Goal: Task Accomplishment & Management: Use online tool/utility

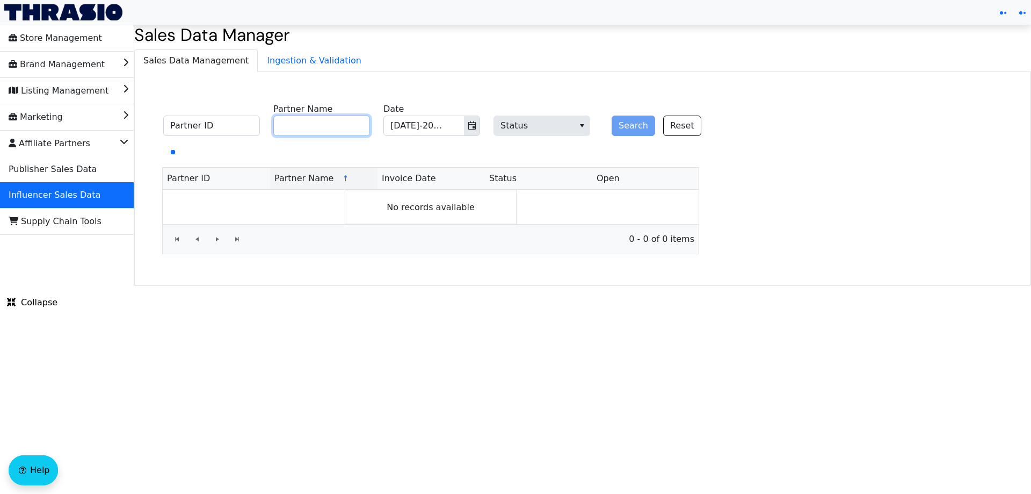
click at [326, 127] on input "Partner Name" at bounding box center [321, 125] width 97 height 20
paste input "[PERSON_NAME]"
click at [626, 126] on button "Search" at bounding box center [634, 125] width 44 height 20
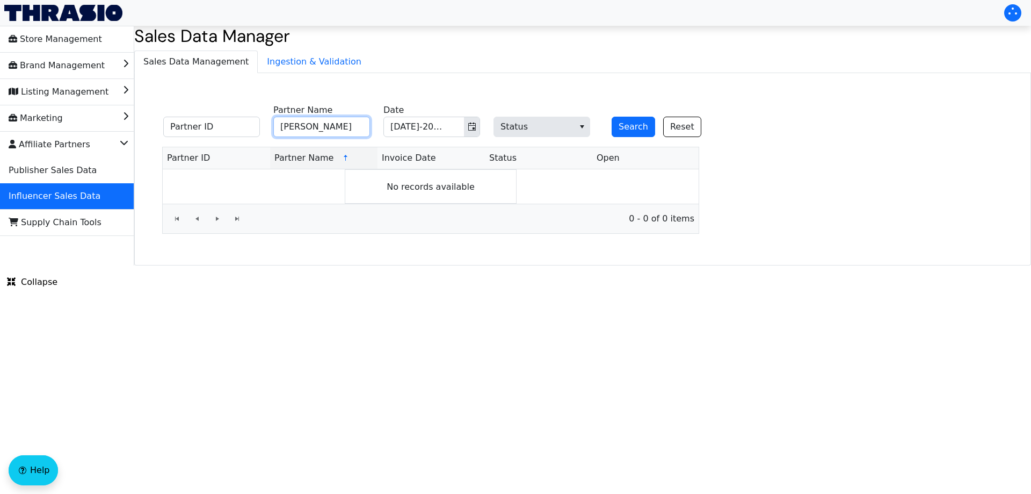
click at [355, 126] on input "[PERSON_NAME]" at bounding box center [321, 127] width 97 height 20
click at [626, 131] on button "Search" at bounding box center [634, 127] width 44 height 20
click at [348, 124] on input "[PERSON_NAME]" at bounding box center [321, 127] width 97 height 20
paste input "[PERSON_NAME]"
type input "[PERSON_NAME]"
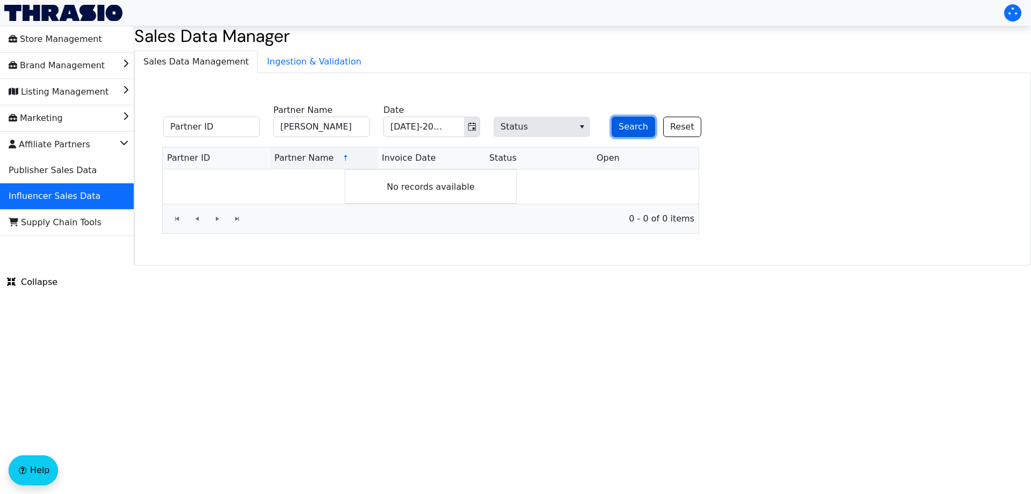
click at [617, 127] on button "Search" at bounding box center [634, 127] width 44 height 20
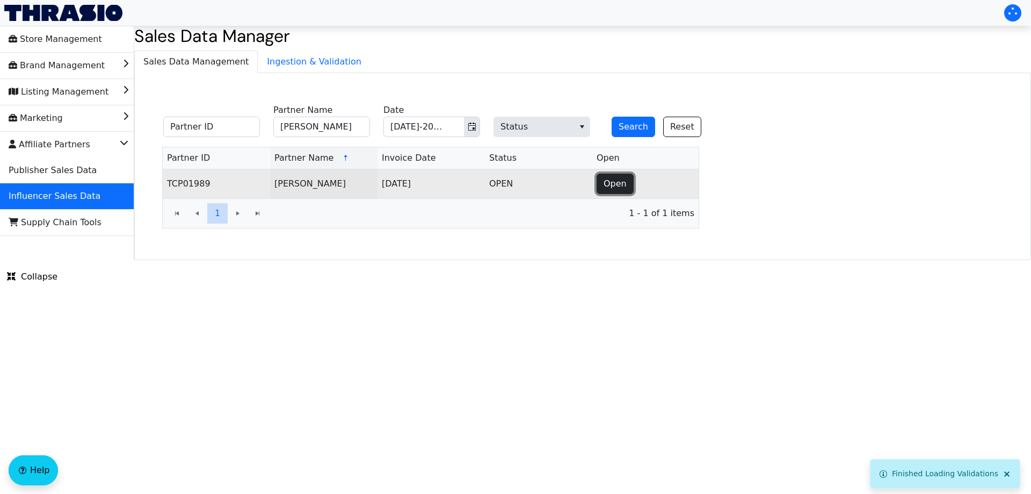
click at [631, 182] on button "Open" at bounding box center [615, 183] width 37 height 20
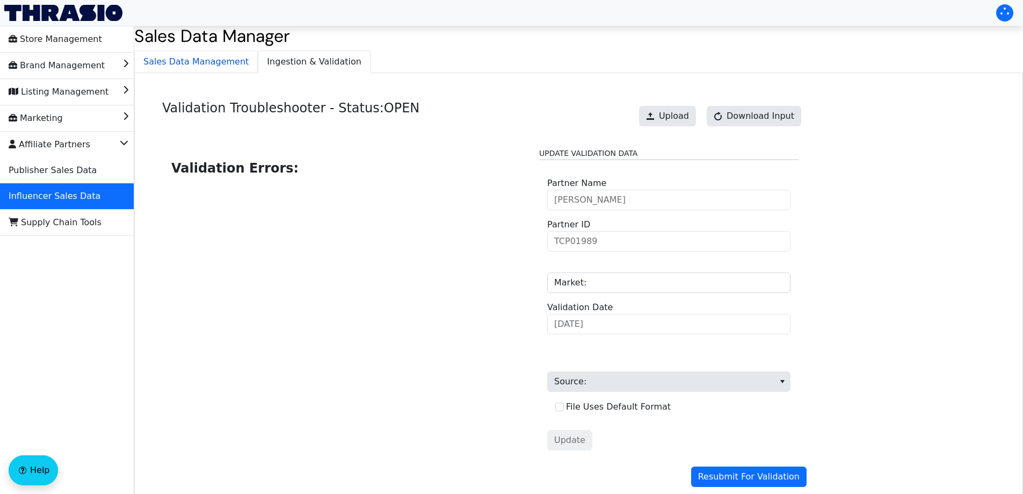
click at [203, 66] on span "Sales Data Management" at bounding box center [196, 61] width 122 height 21
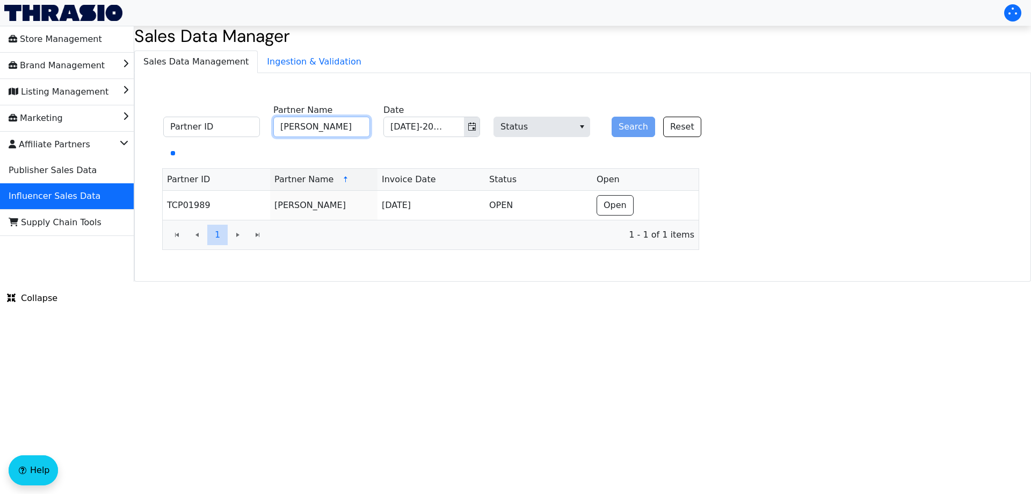
click at [332, 129] on input "[PERSON_NAME]" at bounding box center [321, 127] width 97 height 20
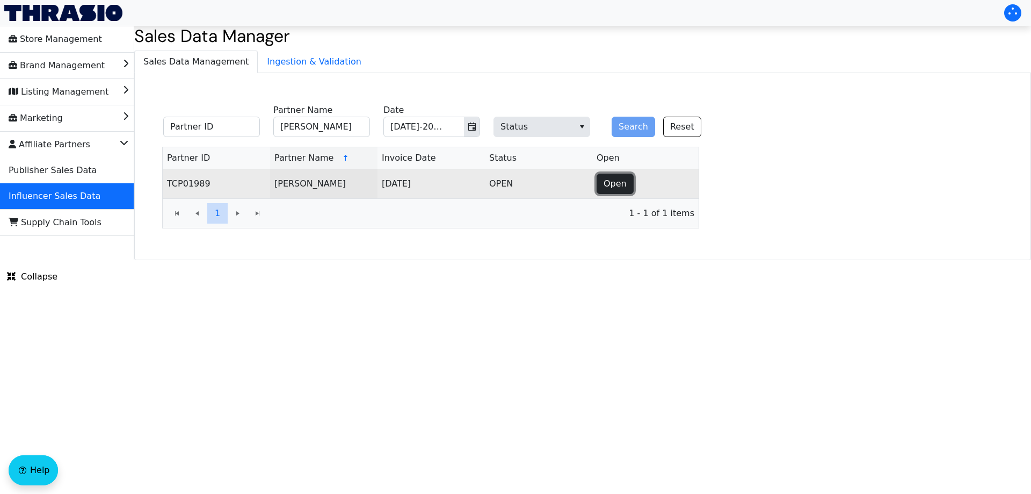
click at [623, 185] on span "Open" at bounding box center [615, 183] width 23 height 13
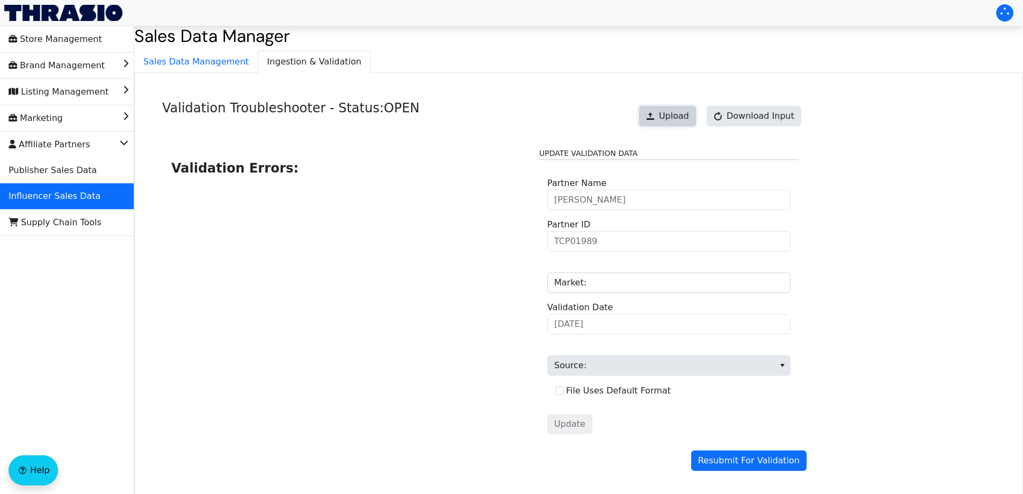
click at [670, 109] on button "Upload" at bounding box center [667, 116] width 57 height 20
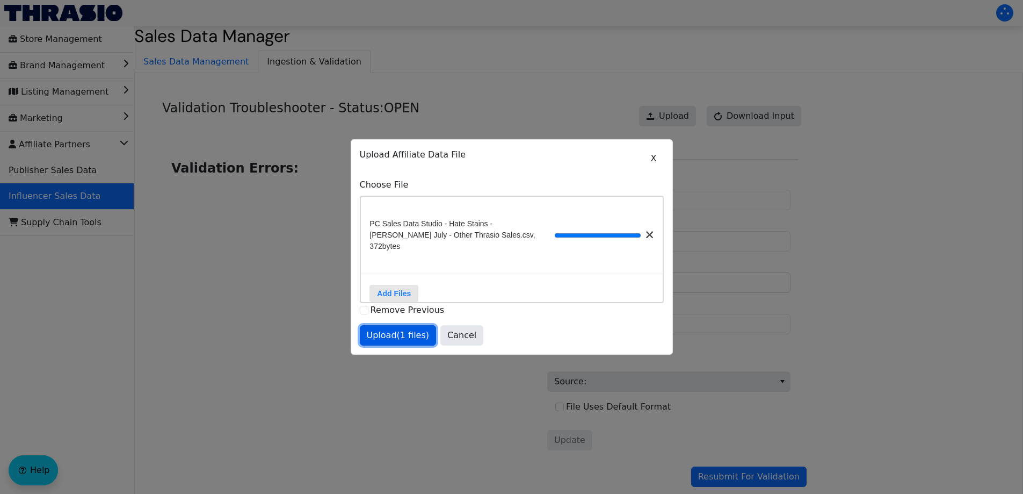
click at [410, 342] on span "Upload (1 files)" at bounding box center [398, 335] width 63 height 13
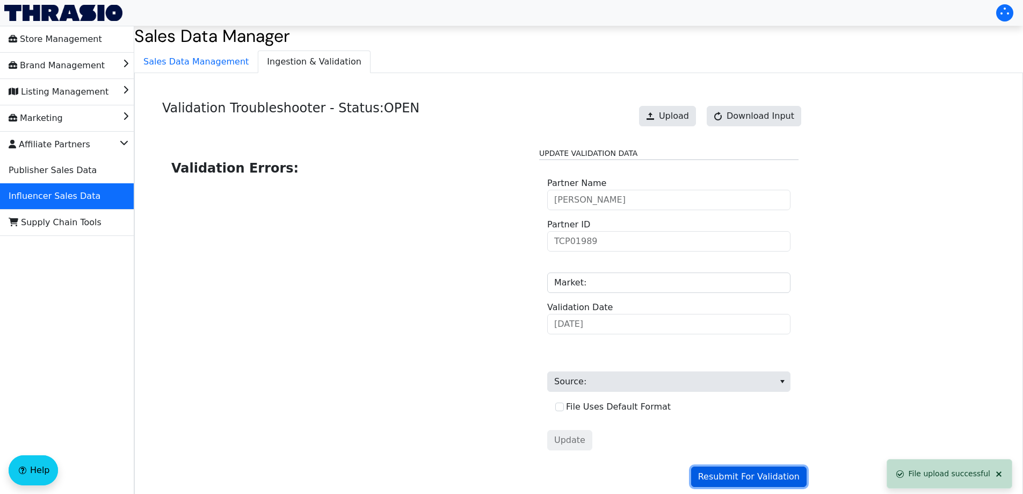
click at [759, 474] on span "Resubmit For Validation" at bounding box center [749, 476] width 102 height 13
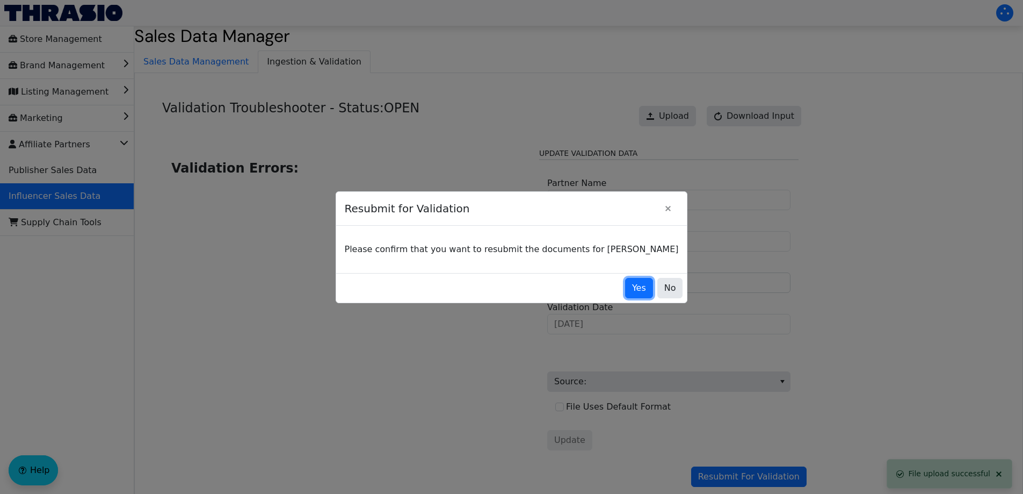
click at [632, 284] on span "Yes" at bounding box center [639, 287] width 14 height 13
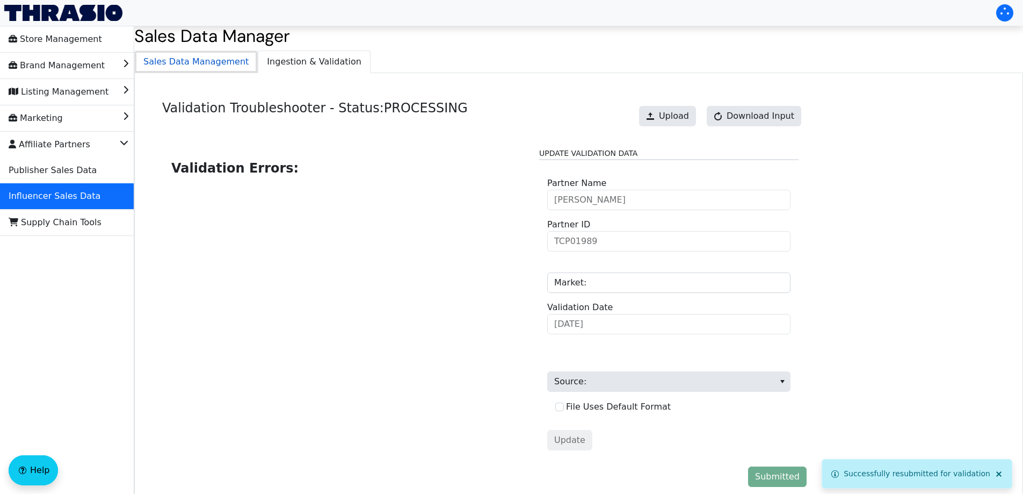
click at [208, 70] on span "Sales Data Management" at bounding box center [196, 61] width 122 height 21
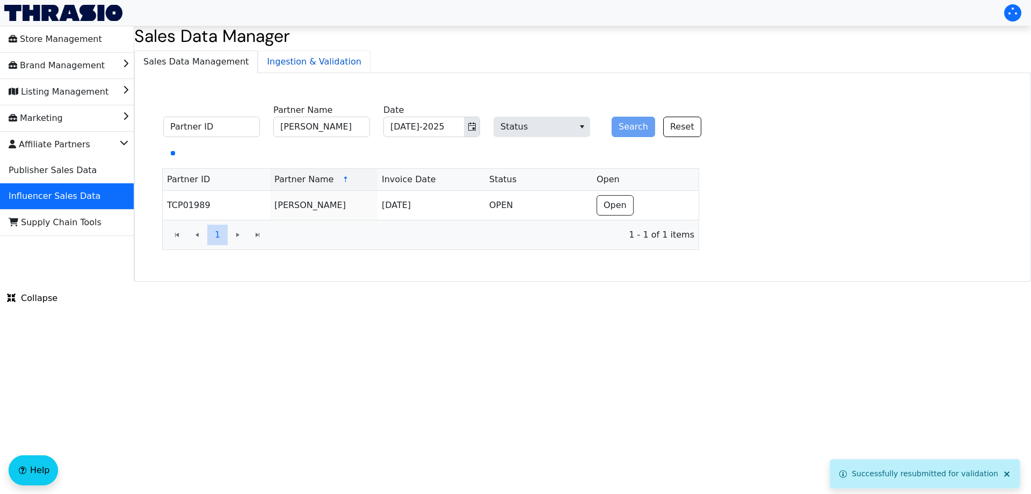
click at [286, 59] on span "Ingestion & Validation" at bounding box center [314, 61] width 112 height 21
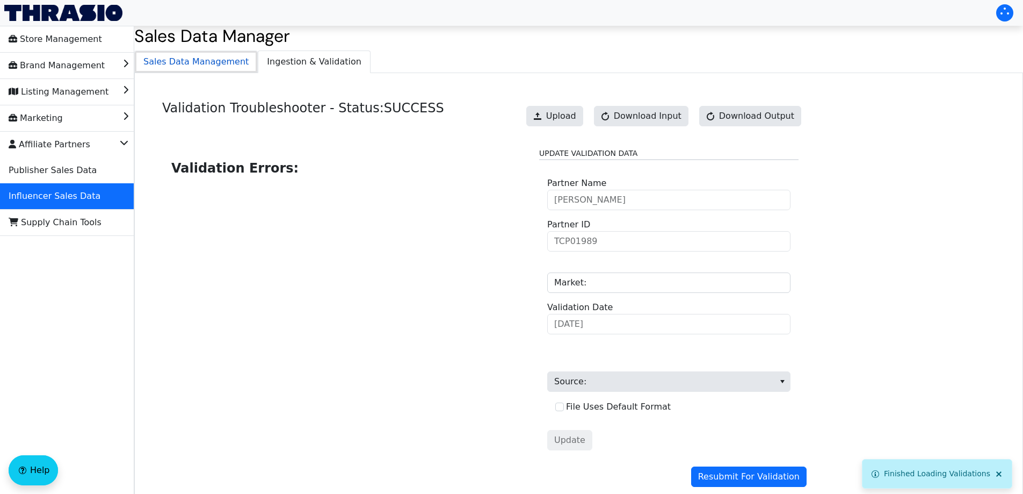
click at [203, 71] on span "Sales Data Management" at bounding box center [196, 61] width 122 height 21
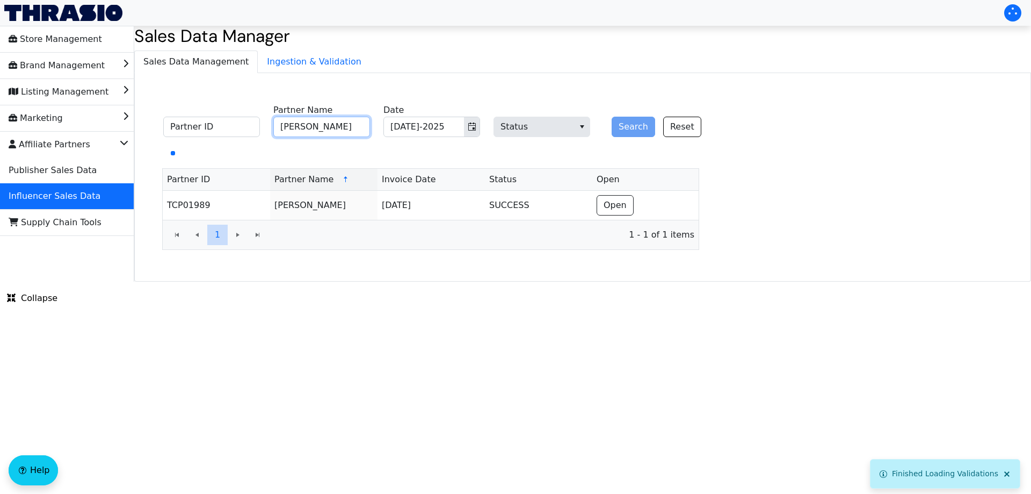
click at [309, 127] on input "[PERSON_NAME]" at bounding box center [321, 127] width 97 height 20
paste input "[PERSON_NAME]"
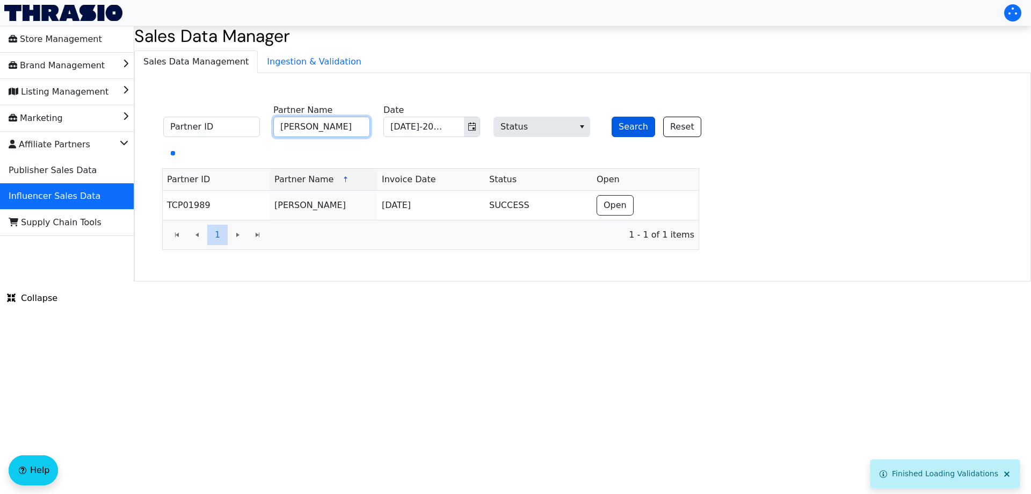
type input "[PERSON_NAME]"
click at [631, 127] on button "Search" at bounding box center [634, 127] width 44 height 20
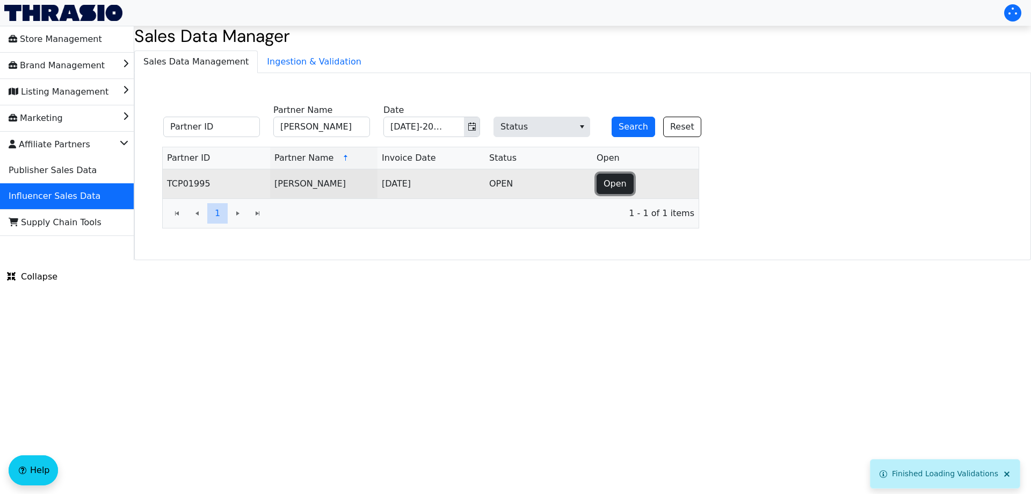
click at [610, 180] on span "Open" at bounding box center [615, 183] width 23 height 13
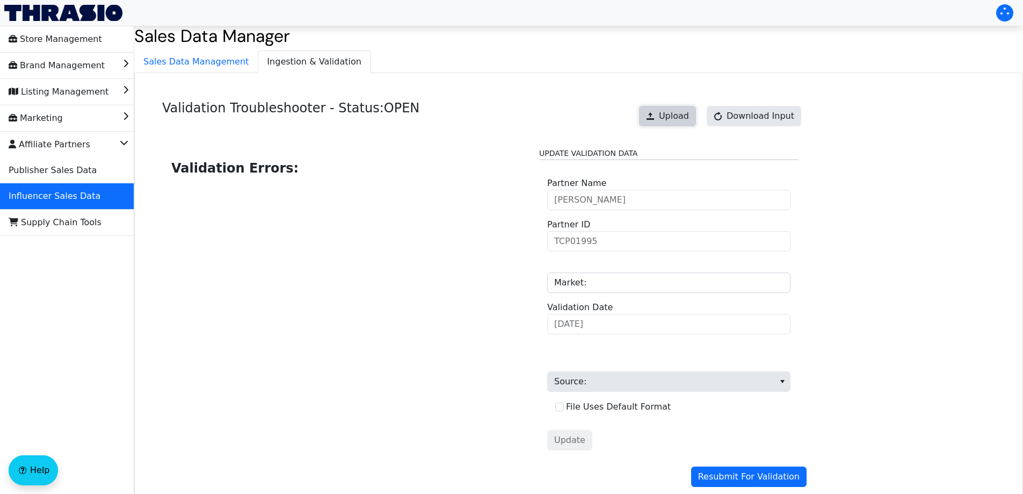
click at [673, 119] on span "Upload" at bounding box center [674, 116] width 30 height 13
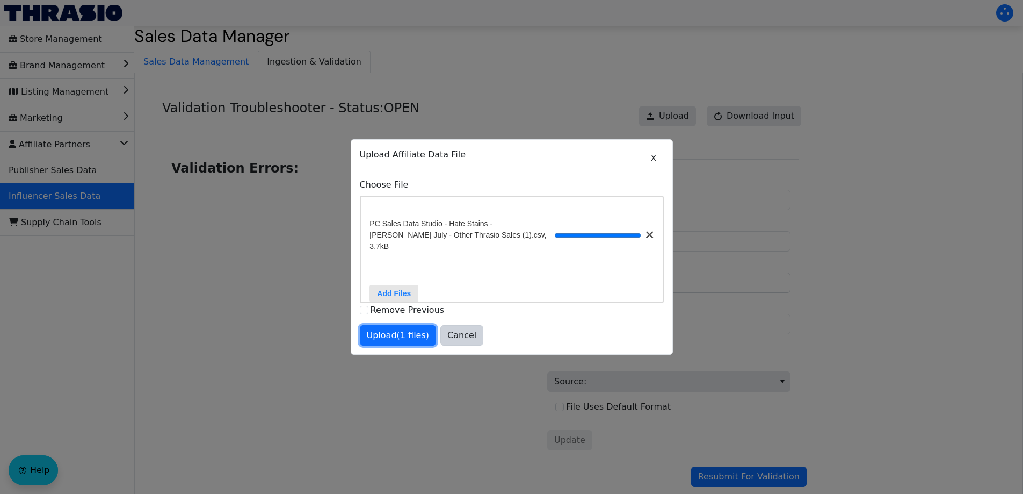
drag, startPoint x: 399, startPoint y: 332, endPoint x: 403, endPoint y: 337, distance: 5.7
click at [399, 334] on span "Upload (1 files)" at bounding box center [398, 335] width 63 height 13
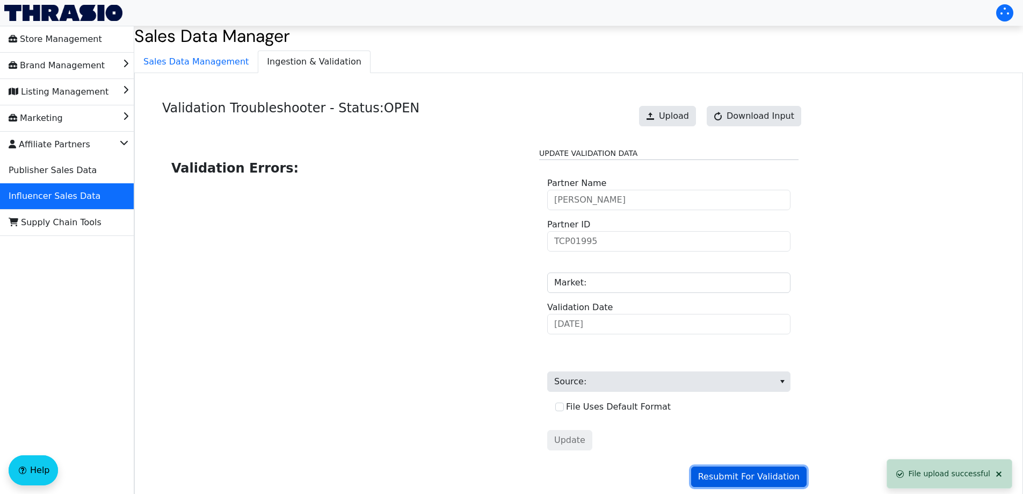
click at [767, 477] on span "Resubmit For Validation" at bounding box center [749, 476] width 102 height 13
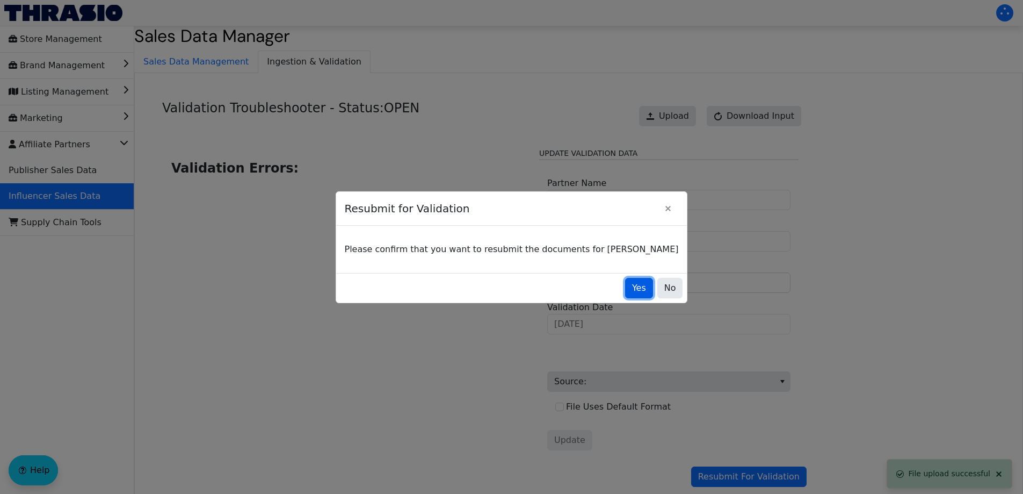
click at [632, 286] on span "Yes" at bounding box center [639, 287] width 14 height 13
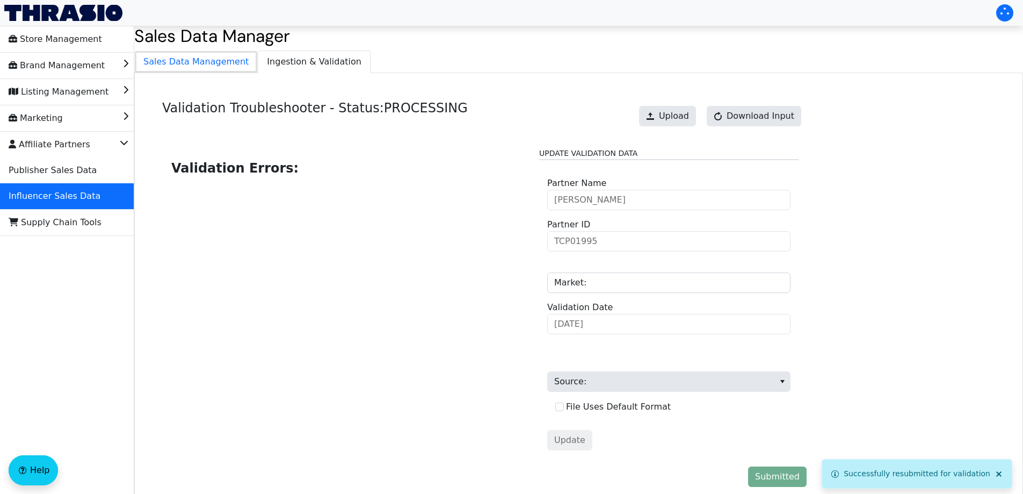
drag, startPoint x: 213, startPoint y: 63, endPoint x: 281, endPoint y: 97, distance: 75.7
click at [213, 62] on span "Sales Data Management" at bounding box center [196, 61] width 122 height 21
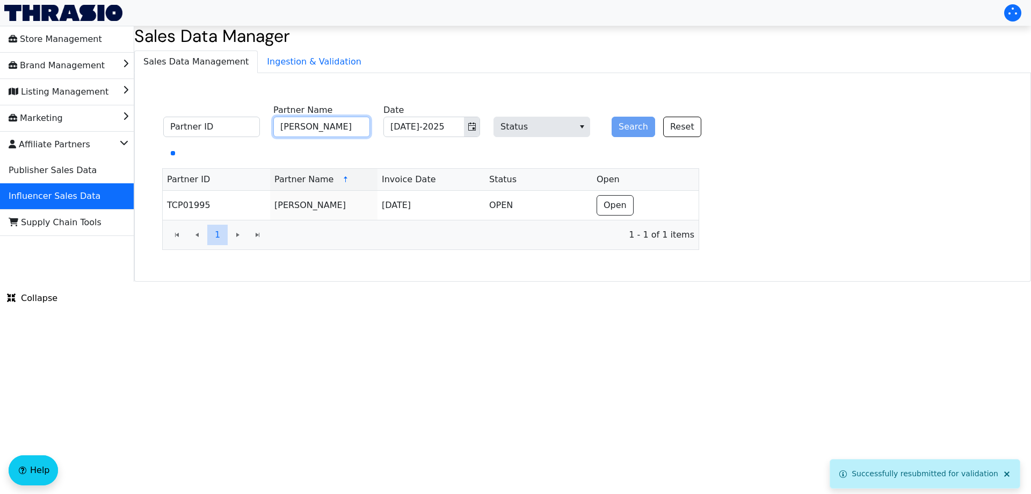
click at [328, 136] on input "[PERSON_NAME]" at bounding box center [321, 127] width 97 height 20
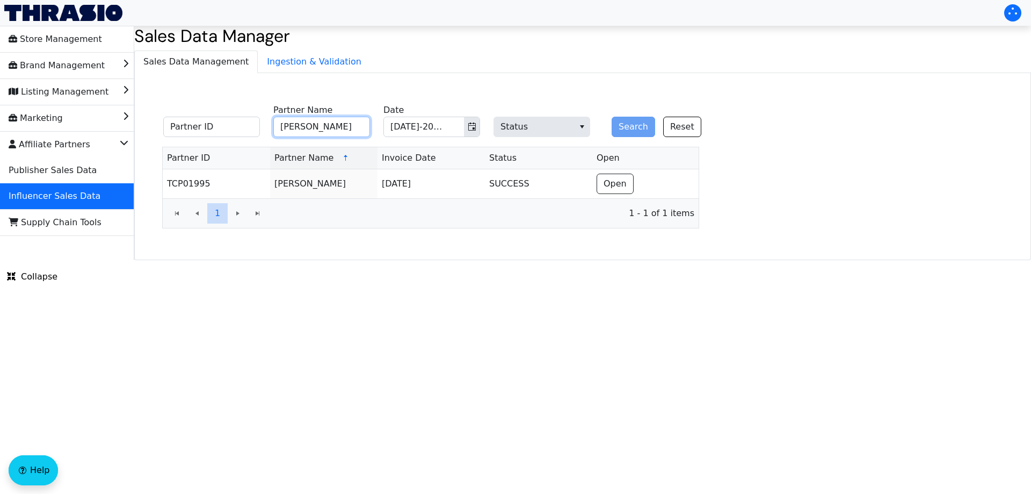
paste input "[PERSON_NAME]"
click at [629, 129] on button "Search" at bounding box center [634, 127] width 44 height 20
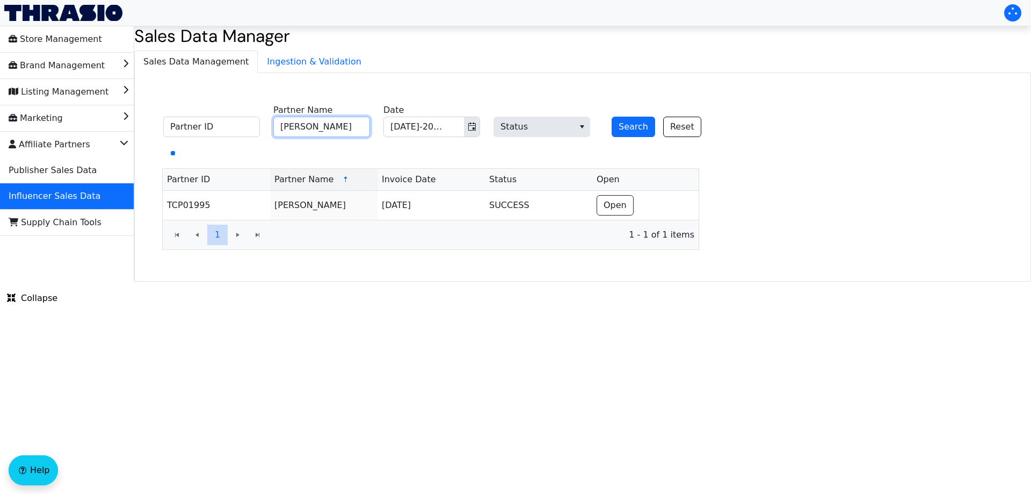
click at [321, 122] on input "[PERSON_NAME]" at bounding box center [321, 127] width 97 height 20
paste input "[PERSON_NAME]"
click at [620, 125] on button "Search" at bounding box center [634, 127] width 44 height 20
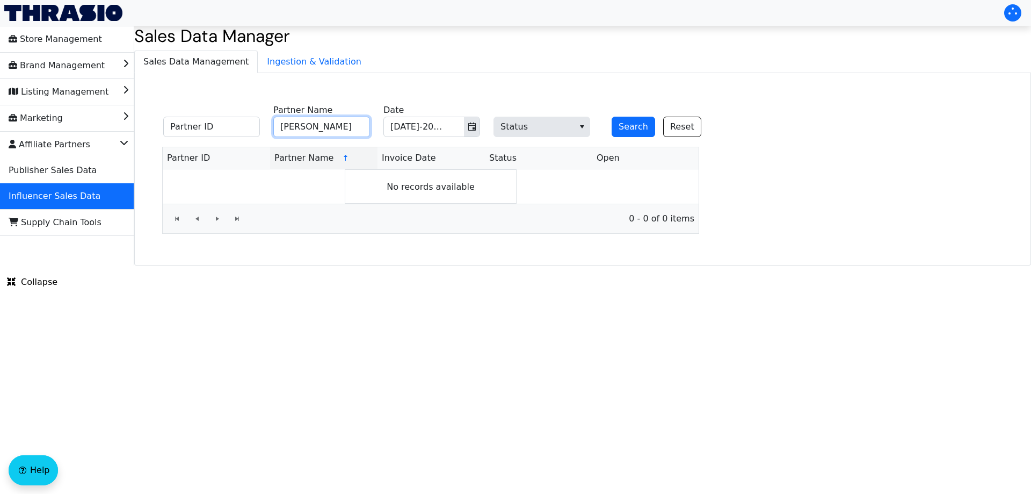
click at [317, 127] on input "[PERSON_NAME]" at bounding box center [321, 127] width 97 height 20
paste input "[PERSON_NAME]"
type input "[PERSON_NAME]"
click at [461, 131] on span "[DATE]-2025" at bounding box center [424, 126] width 80 height 19
click at [469, 126] on icon "Toggle calendar" at bounding box center [472, 126] width 9 height 9
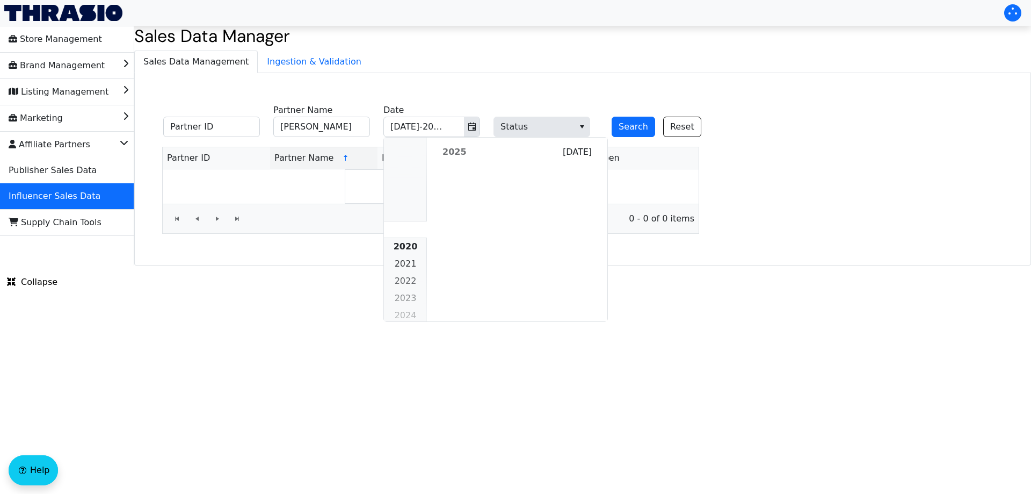
scroll to position [980, 0]
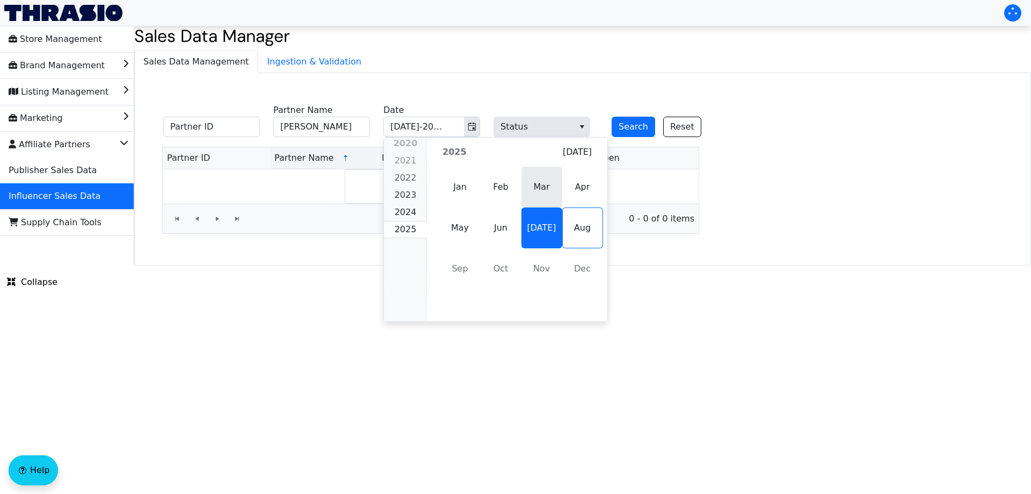
click at [535, 198] on span "Mar" at bounding box center [542, 187] width 41 height 41
type input "Mar-2025"
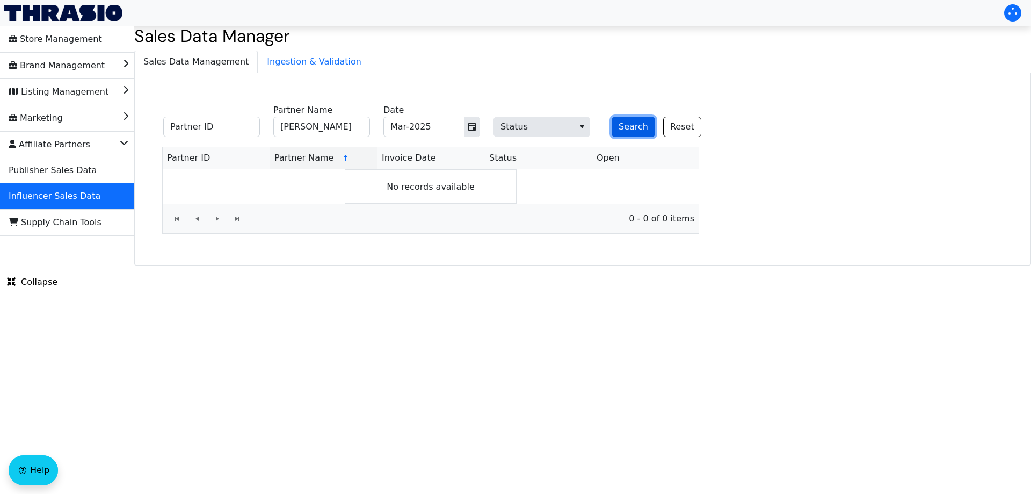
click at [619, 131] on button "Search" at bounding box center [634, 127] width 44 height 20
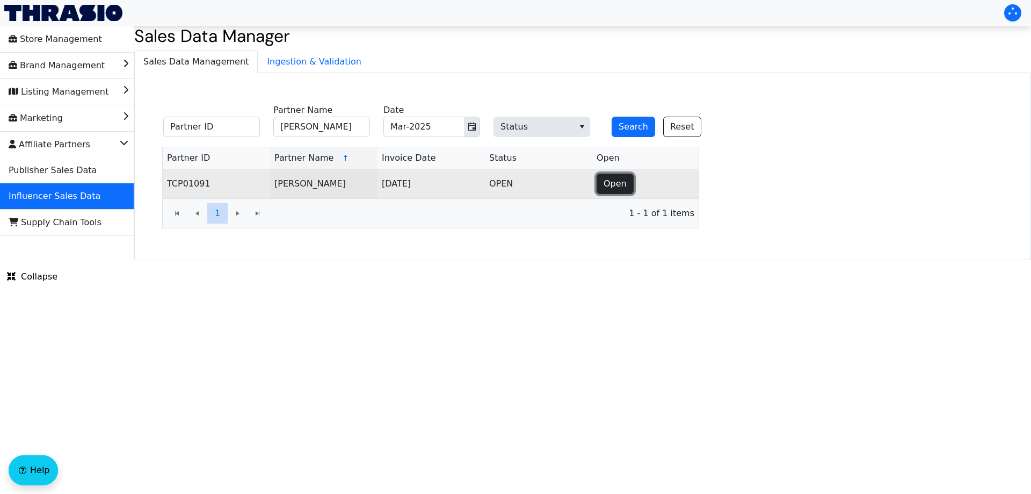
click at [604, 185] on span "Open" at bounding box center [615, 183] width 23 height 13
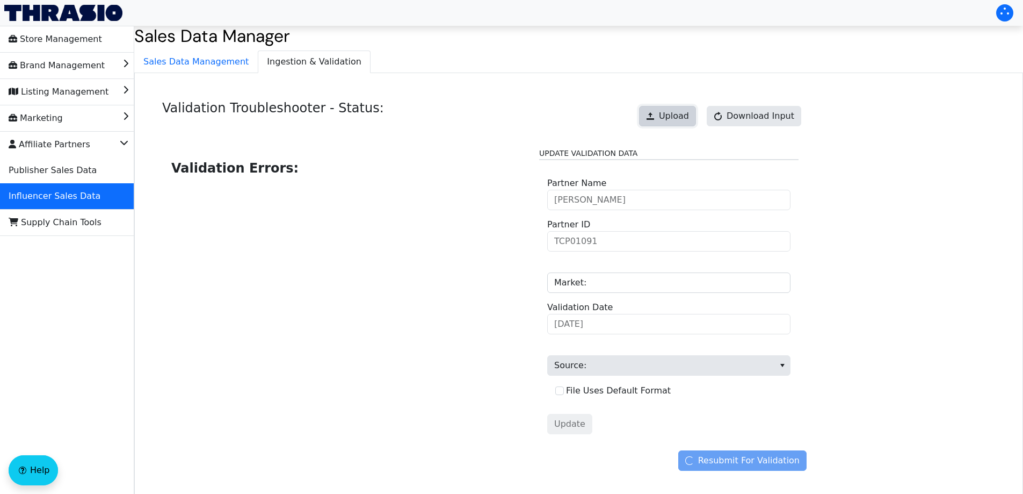
click at [685, 111] on span "Upload" at bounding box center [674, 116] width 30 height 13
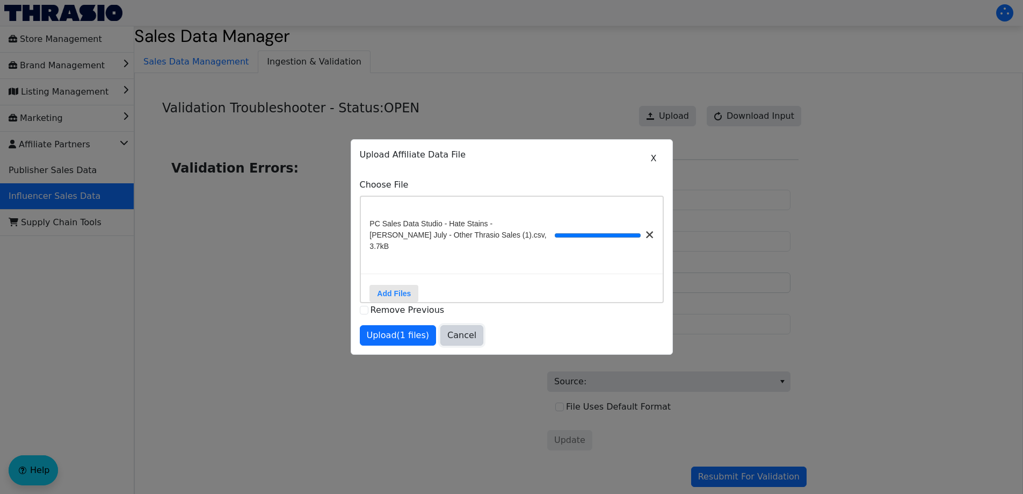
click at [447, 332] on span "Cancel" at bounding box center [461, 335] width 29 height 13
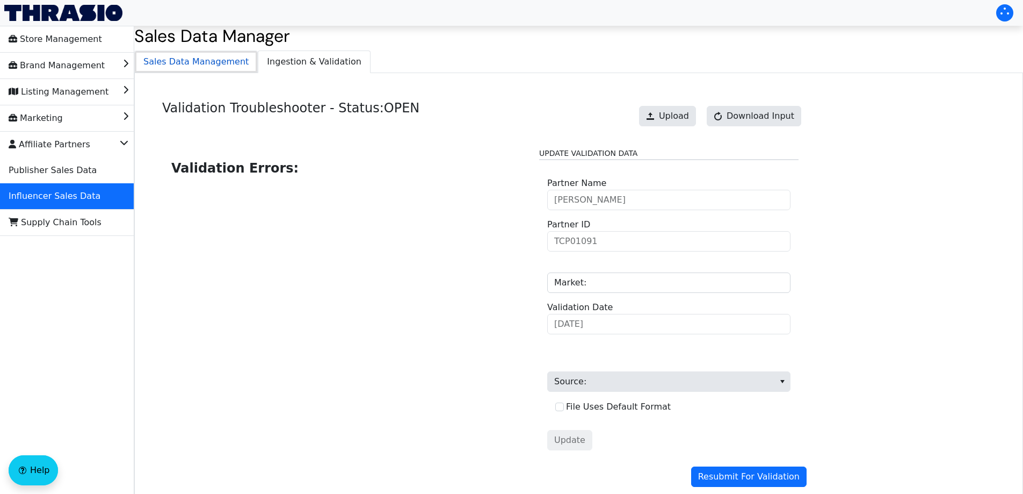
click at [197, 67] on span "Sales Data Management" at bounding box center [196, 61] width 122 height 21
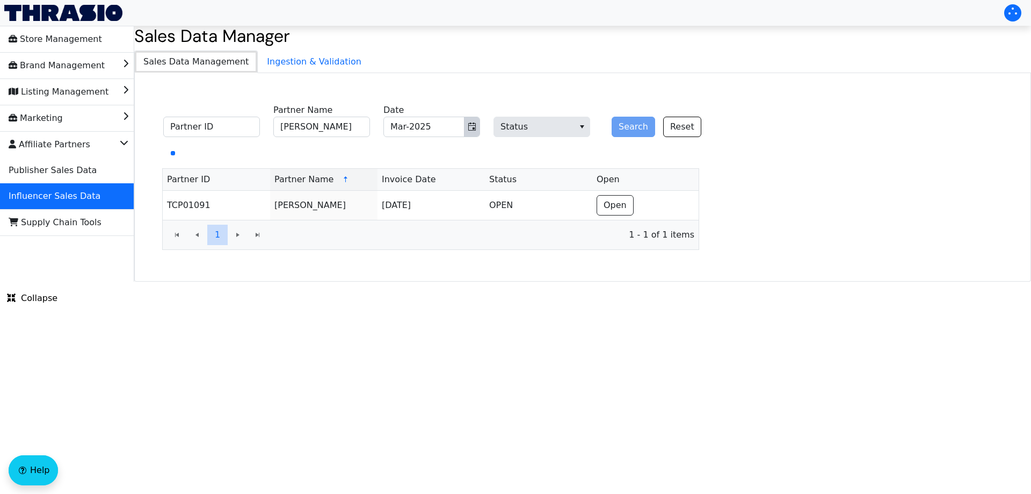
click at [477, 129] on button "Toggle calendar" at bounding box center [472, 126] width 16 height 19
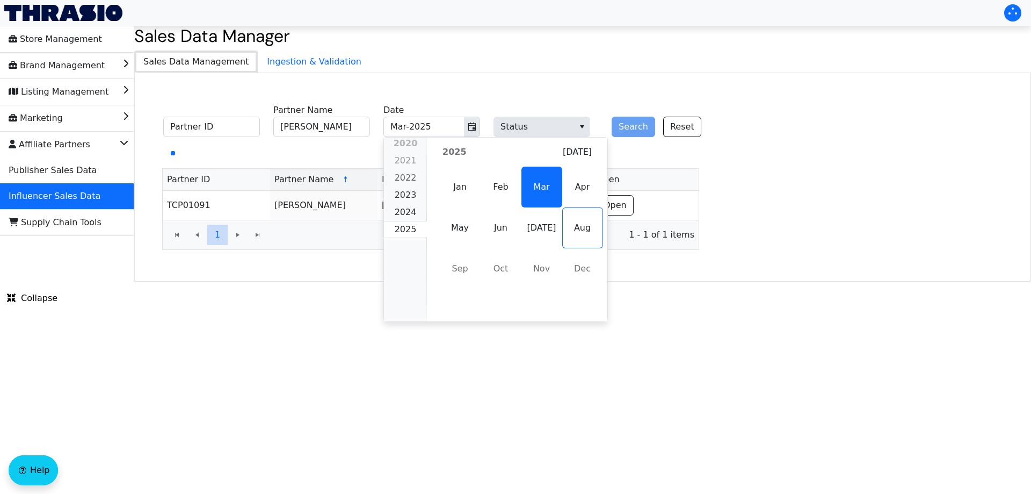
drag, startPoint x: 534, startPoint y: 225, endPoint x: 540, endPoint y: 223, distance: 6.1
click at [535, 225] on span "[DATE]" at bounding box center [542, 227] width 41 height 41
type input "[DATE]-2025"
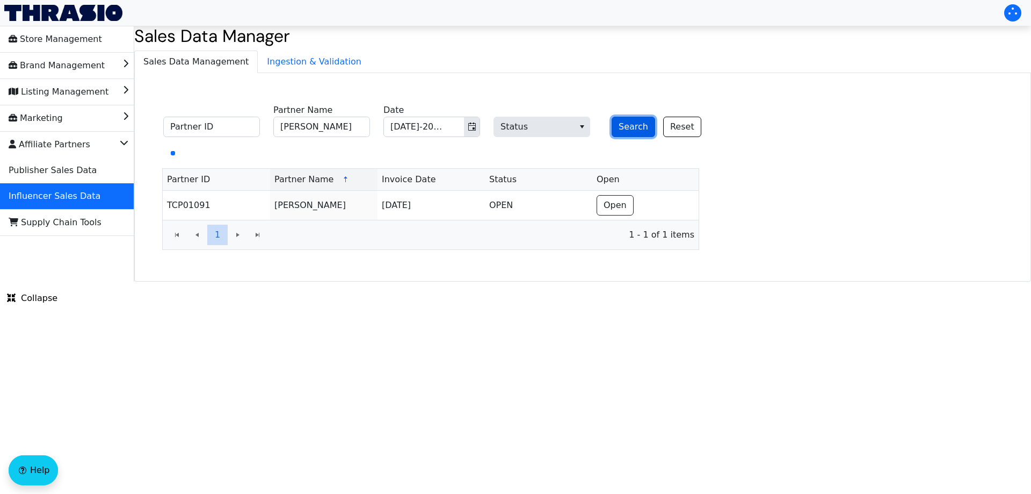
click at [614, 130] on button "Search" at bounding box center [634, 127] width 44 height 20
drag, startPoint x: 793, startPoint y: 107, endPoint x: 800, endPoint y: 95, distance: 14.2
click at [794, 107] on div "Partner ID [PERSON_NAME] Partner Name [DATE]-2025 Date Status Search Reset Part…" at bounding box center [582, 177] width 897 height 208
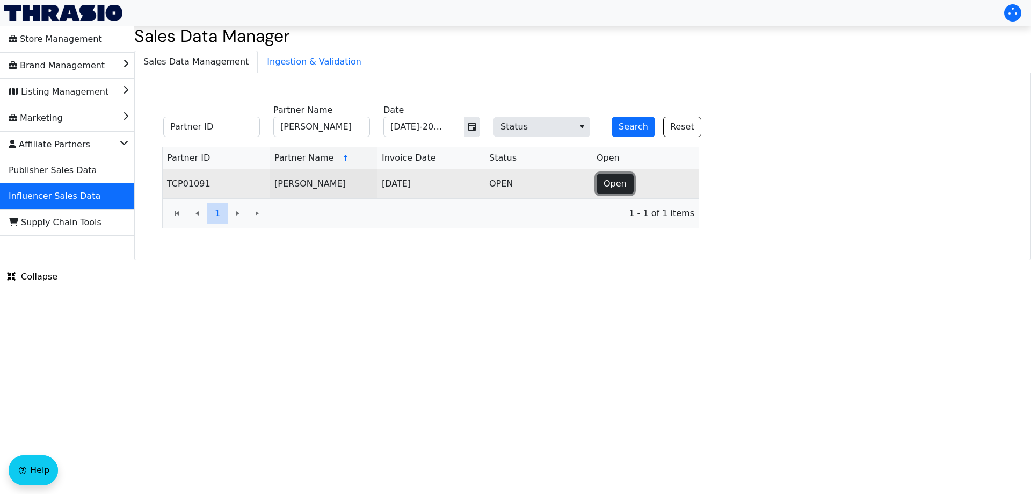
click at [618, 190] on button "Open" at bounding box center [615, 183] width 37 height 20
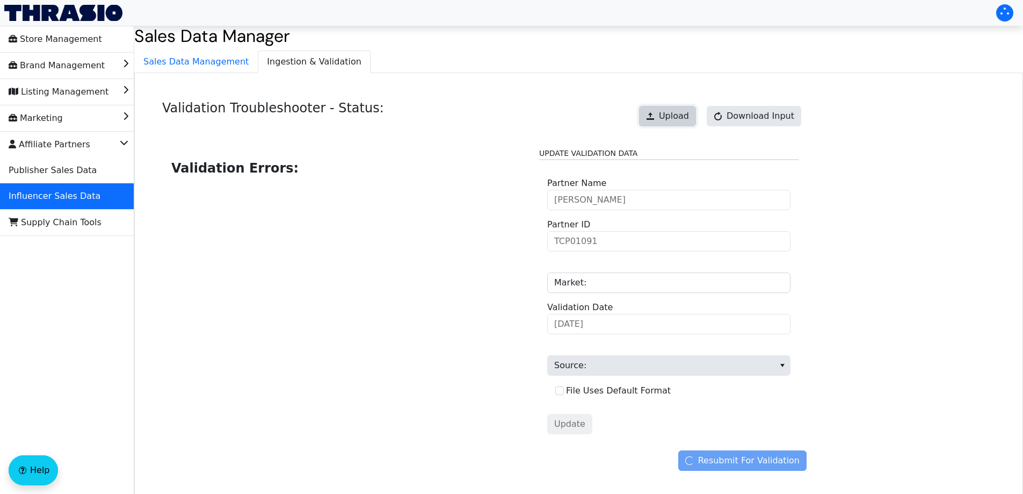
click at [696, 112] on button "Upload" at bounding box center [667, 116] width 57 height 20
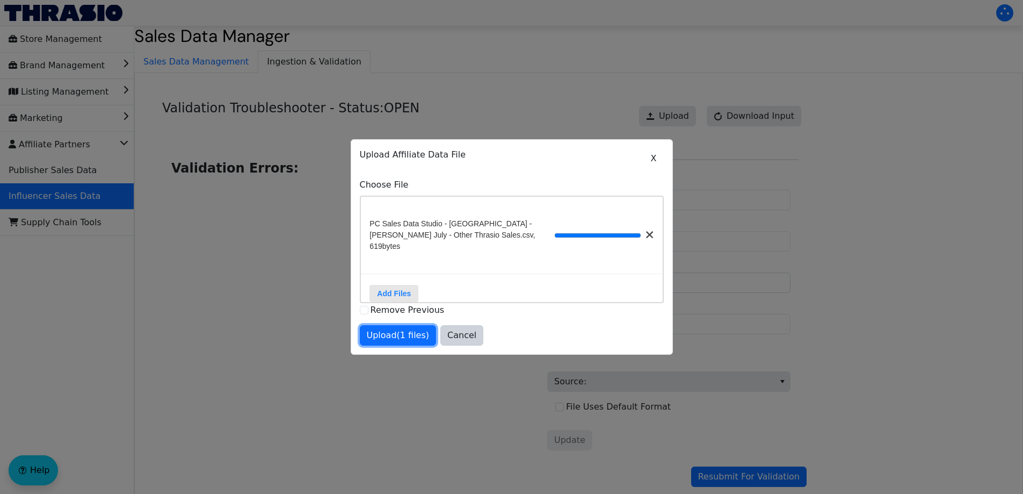
click at [405, 333] on span "Upload (1 files)" at bounding box center [398, 335] width 63 height 13
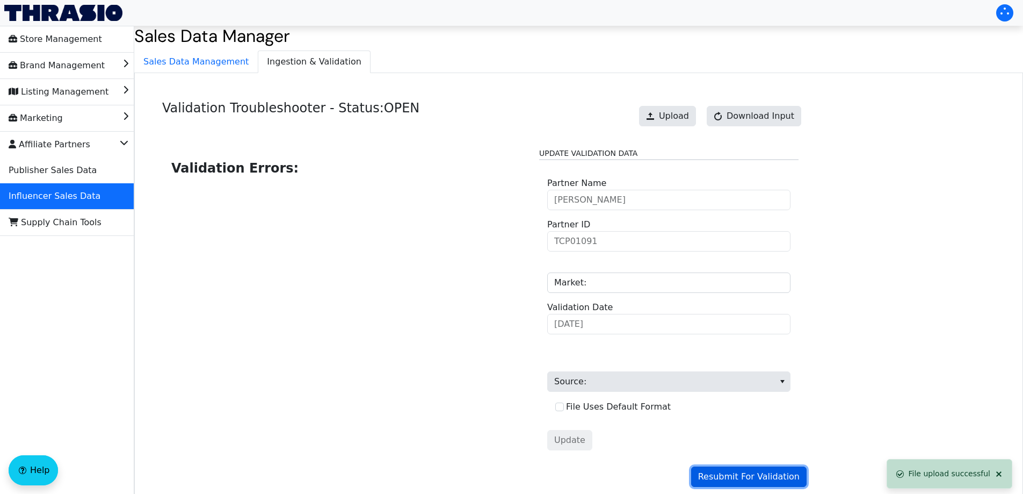
click at [789, 475] on span "Resubmit For Validation" at bounding box center [749, 476] width 102 height 13
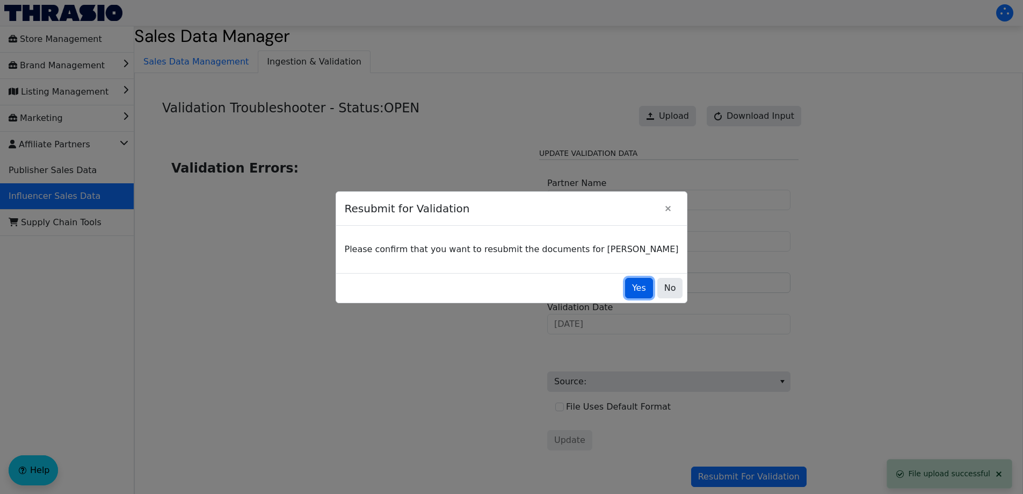
click at [632, 287] on span "Yes" at bounding box center [639, 287] width 14 height 13
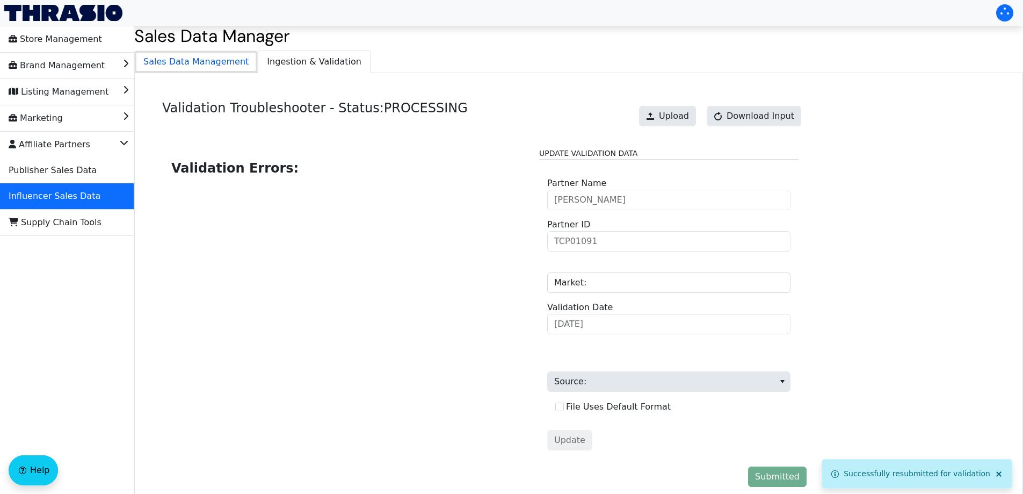
click at [210, 71] on span "Sales Data Management" at bounding box center [196, 61] width 122 height 21
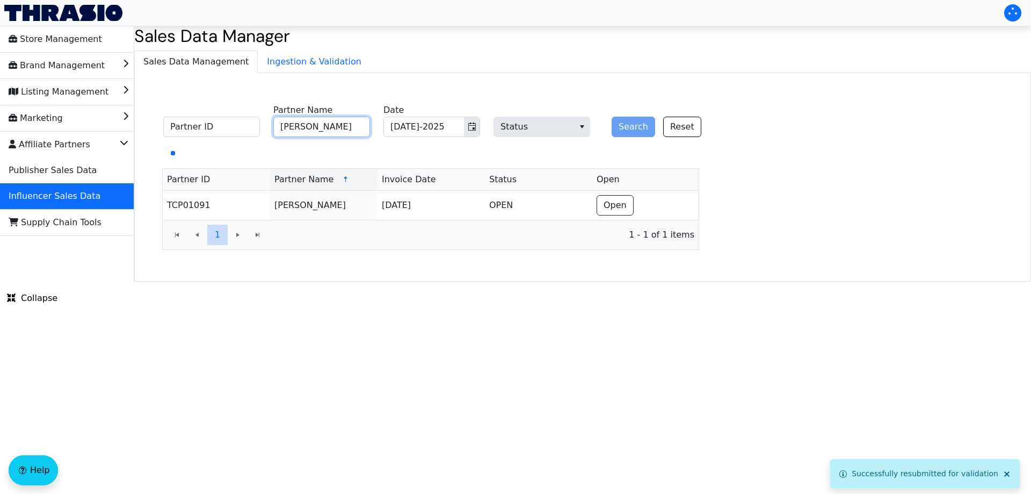
click at [322, 123] on input "[PERSON_NAME]" at bounding box center [321, 127] width 97 height 20
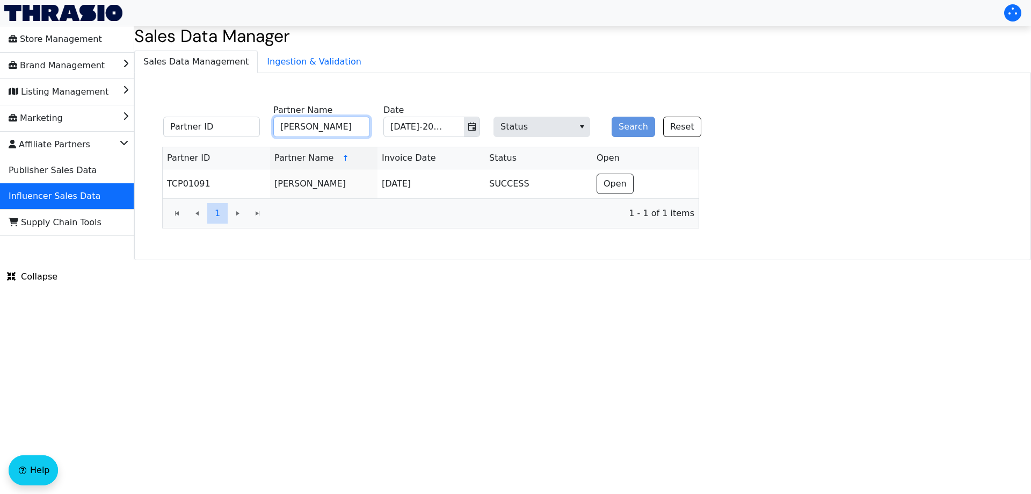
paste input "[PERSON_NAME]"
type input "[PERSON_NAME]"
click at [633, 124] on button "Search" at bounding box center [634, 127] width 44 height 20
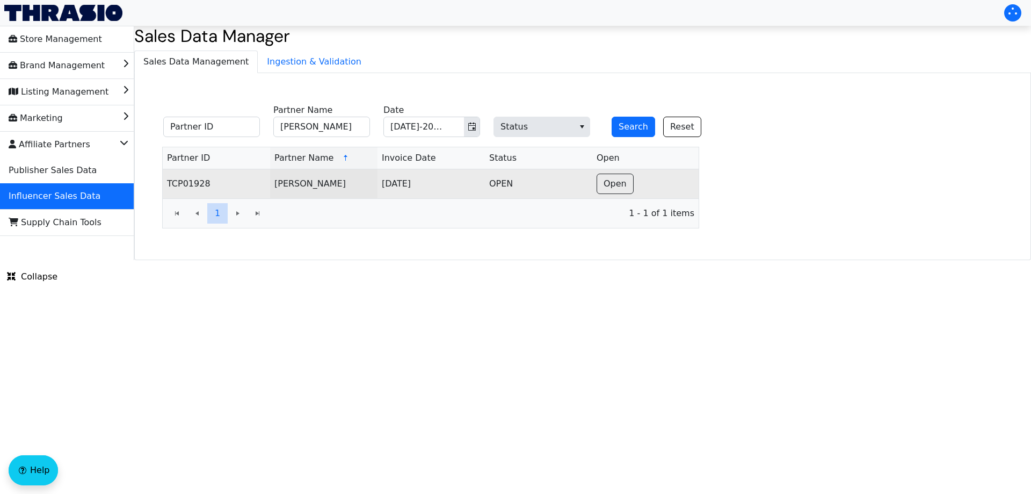
drag, startPoint x: 642, startPoint y: 188, endPoint x: 632, endPoint y: 186, distance: 9.8
click at [633, 186] on td "Open" at bounding box center [645, 183] width 106 height 29
click at [610, 182] on span "Open" at bounding box center [615, 183] width 23 height 13
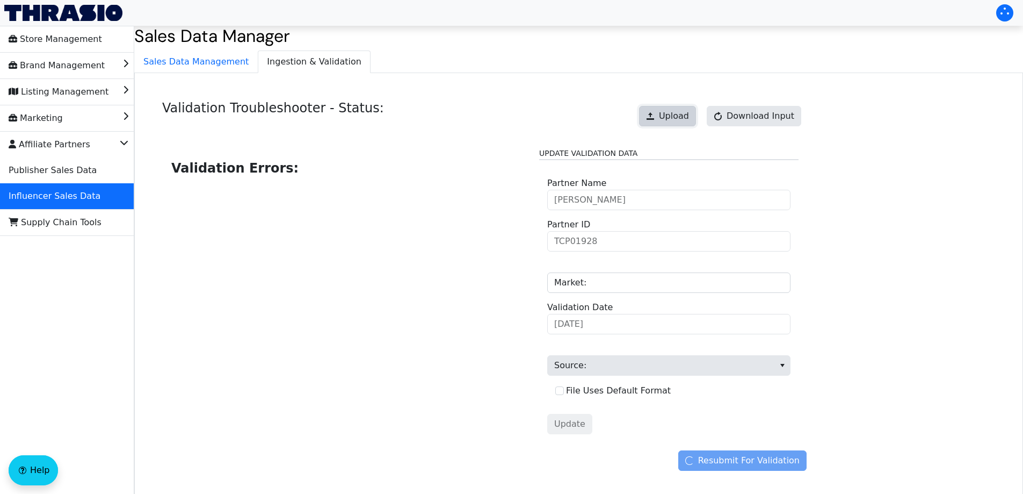
click at [679, 119] on span "Upload" at bounding box center [674, 116] width 30 height 13
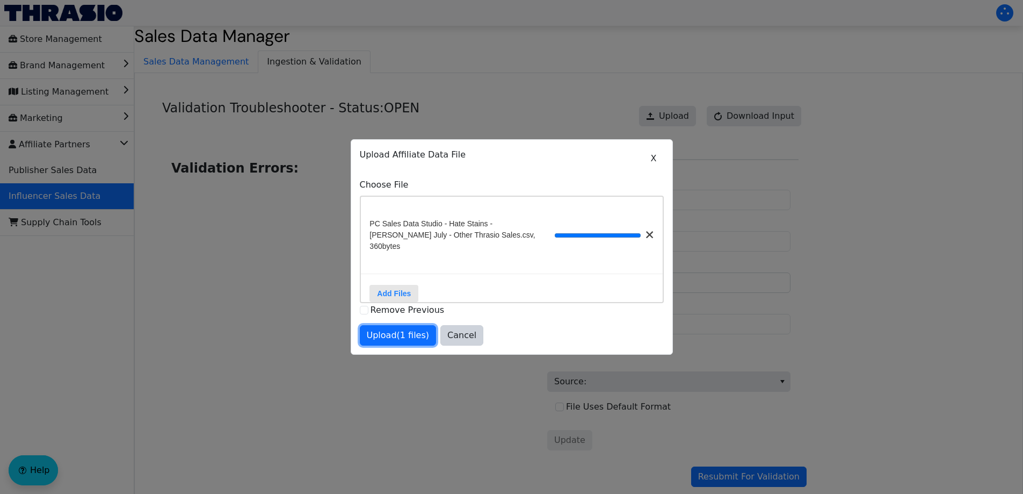
click at [404, 327] on button "Upload (1 files)" at bounding box center [398, 335] width 77 height 20
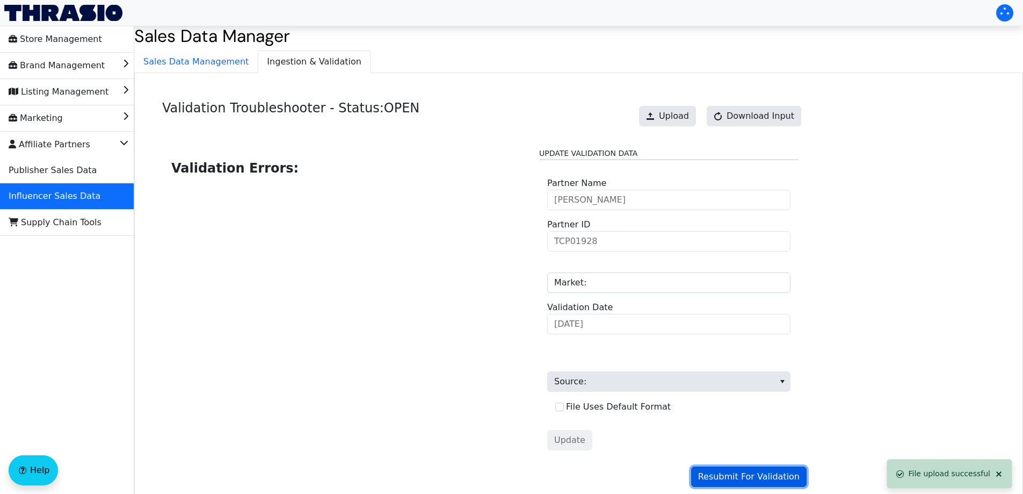
click at [725, 477] on span "Resubmit For Validation" at bounding box center [749, 476] width 102 height 13
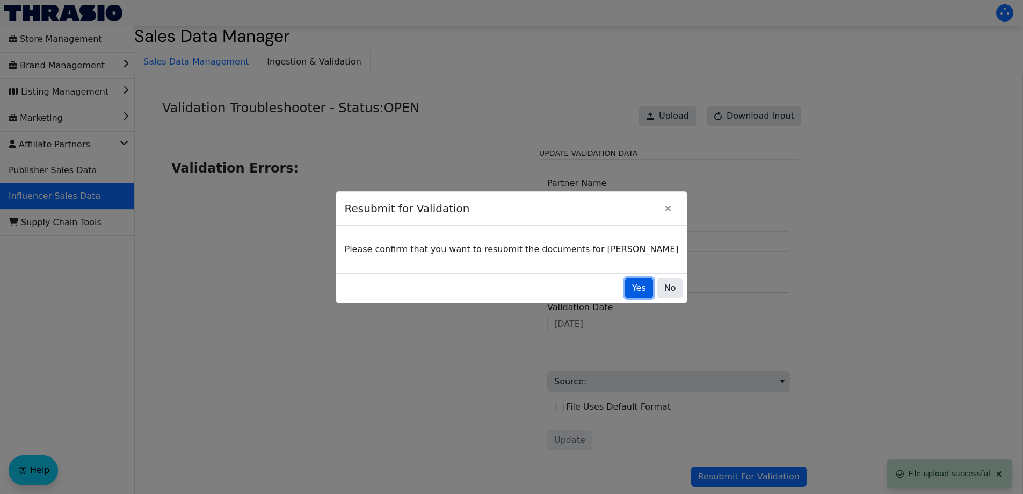
click at [632, 281] on span "Yes" at bounding box center [639, 287] width 14 height 13
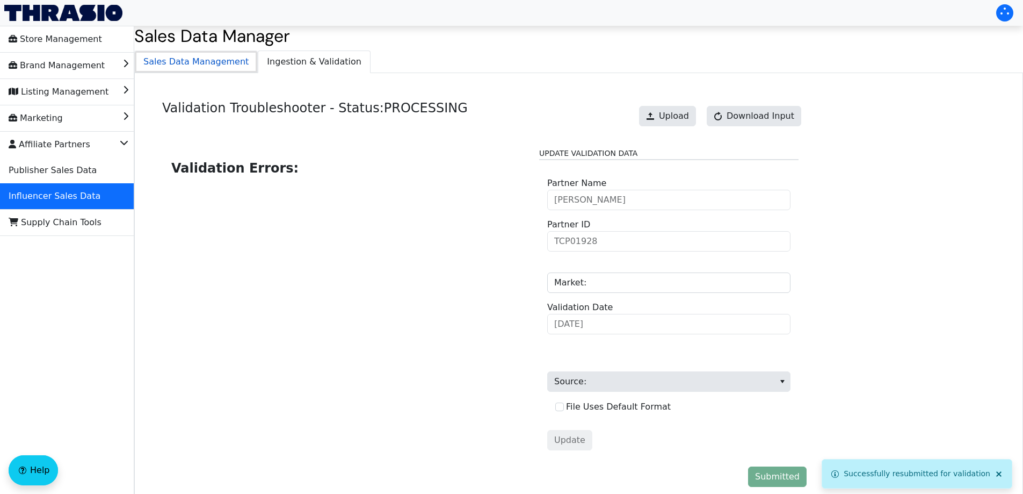
click at [218, 67] on span "Sales Data Management" at bounding box center [196, 61] width 122 height 21
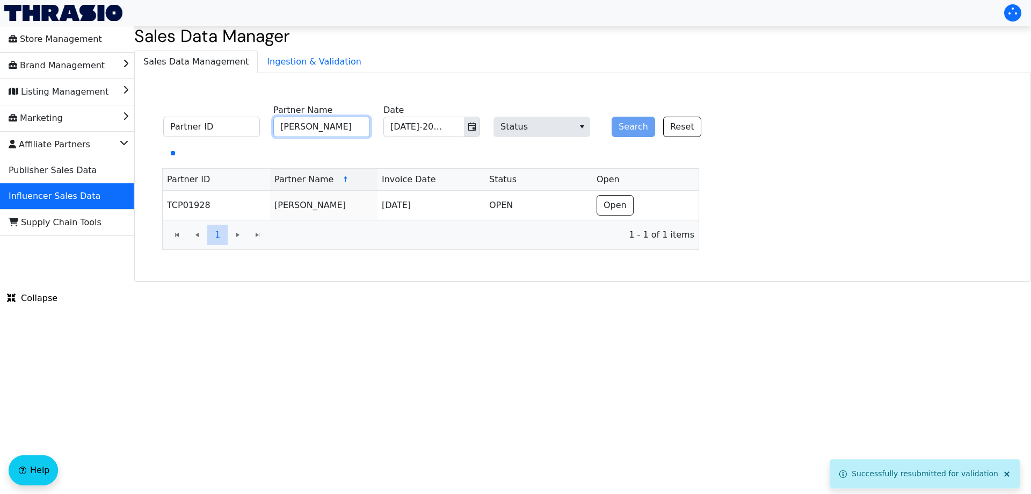
click at [323, 125] on input "[PERSON_NAME]" at bounding box center [321, 127] width 97 height 20
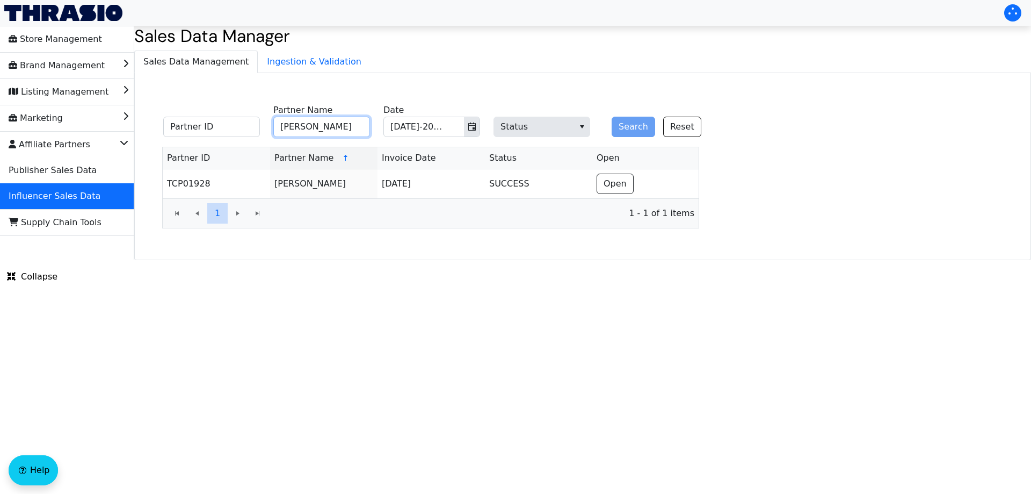
paste input "[PERSON_NAME]"
type input "[PERSON_NAME]"
click at [623, 132] on button "Search" at bounding box center [634, 127] width 44 height 20
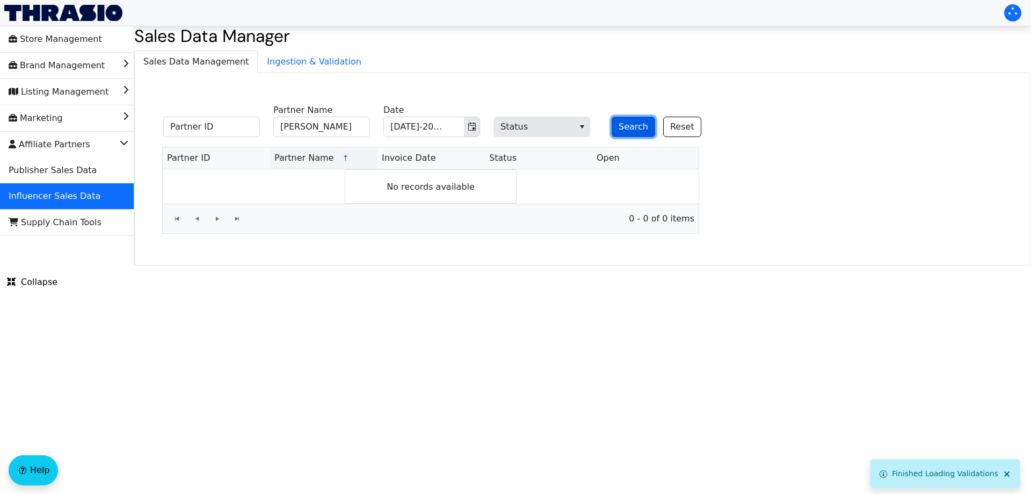
click at [631, 125] on button "Search" at bounding box center [634, 127] width 44 height 20
click at [621, 127] on button "Search" at bounding box center [634, 127] width 44 height 20
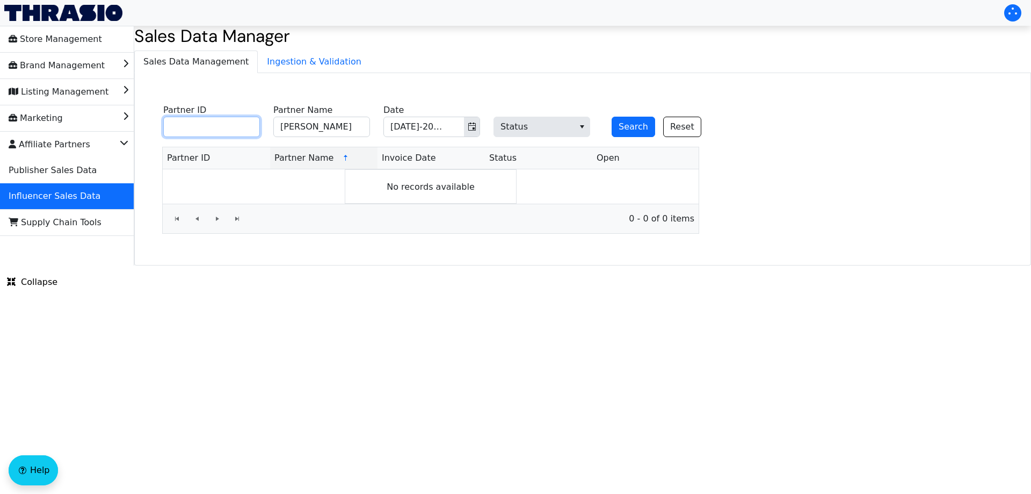
click at [248, 131] on input "Partner ID" at bounding box center [211, 127] width 97 height 20
paste input "TCP01287"
type input "TCP01287"
drag, startPoint x: 345, startPoint y: 125, endPoint x: 244, endPoint y: 131, distance: 101.2
click at [244, 131] on fieldset "TCP01287 Partner ID [PERSON_NAME] Partner Name [DATE]-2025 Date Status Search R…" at bounding box center [438, 121] width 563 height 42
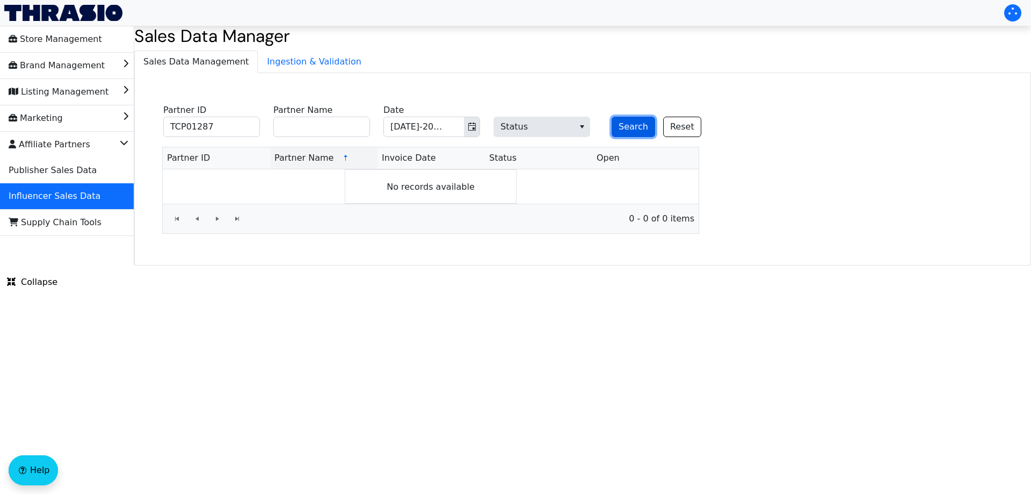
click at [633, 129] on button "Search" at bounding box center [634, 127] width 44 height 20
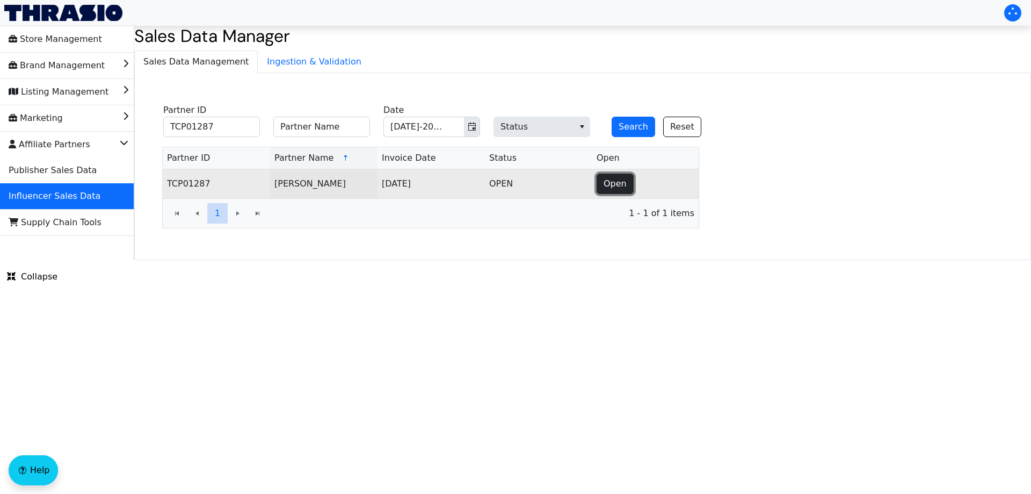
click at [612, 182] on span "Open" at bounding box center [615, 183] width 23 height 13
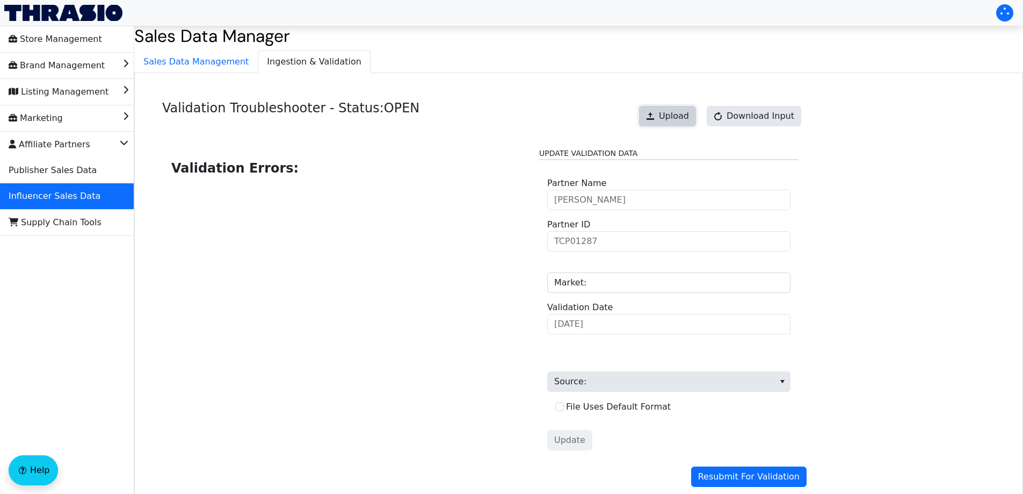
click at [689, 117] on span "Upload" at bounding box center [674, 116] width 30 height 13
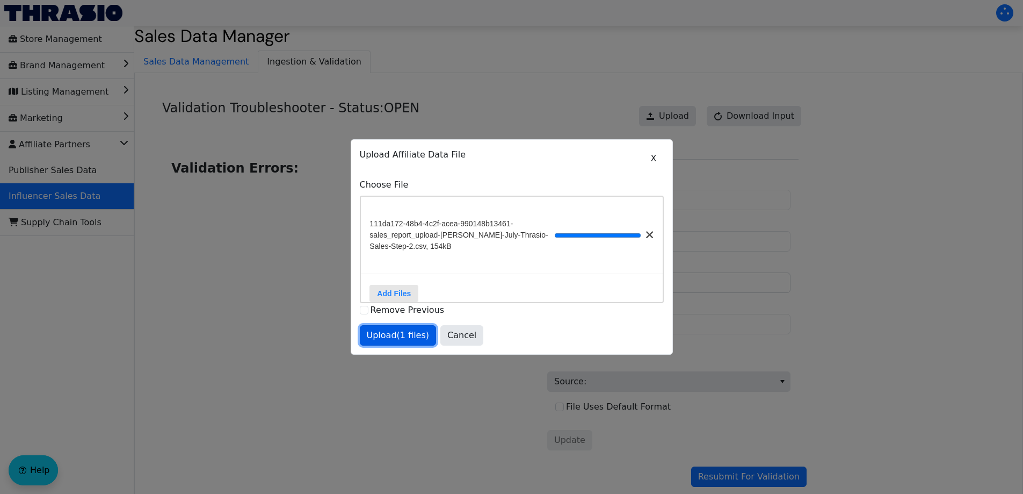
click at [406, 338] on span "Upload (1 files)" at bounding box center [398, 335] width 63 height 13
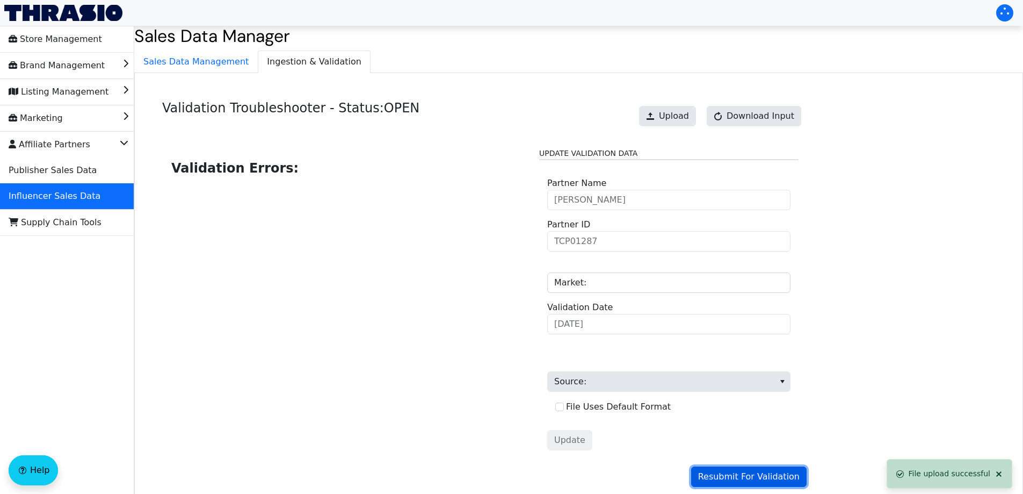
click at [774, 478] on span "Resubmit For Validation" at bounding box center [749, 476] width 102 height 13
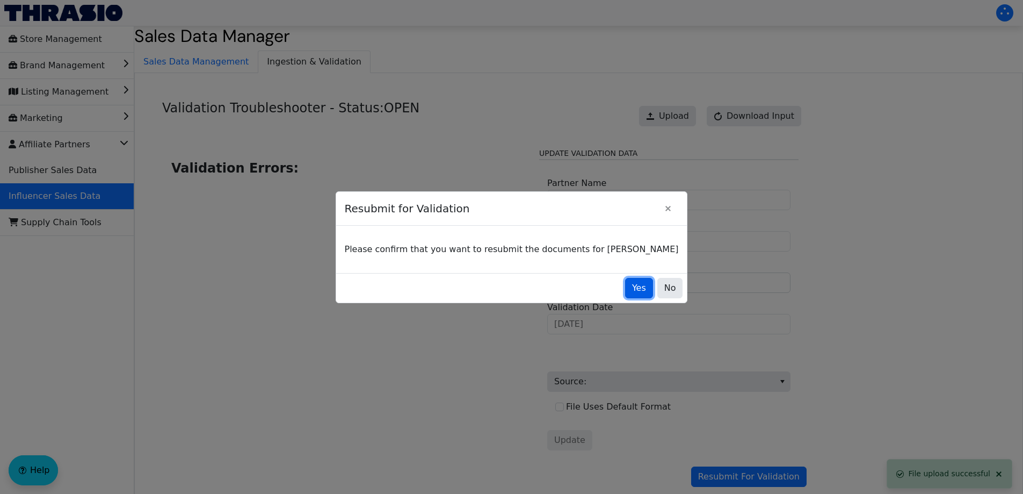
click at [625, 295] on button "Yes" at bounding box center [639, 288] width 28 height 20
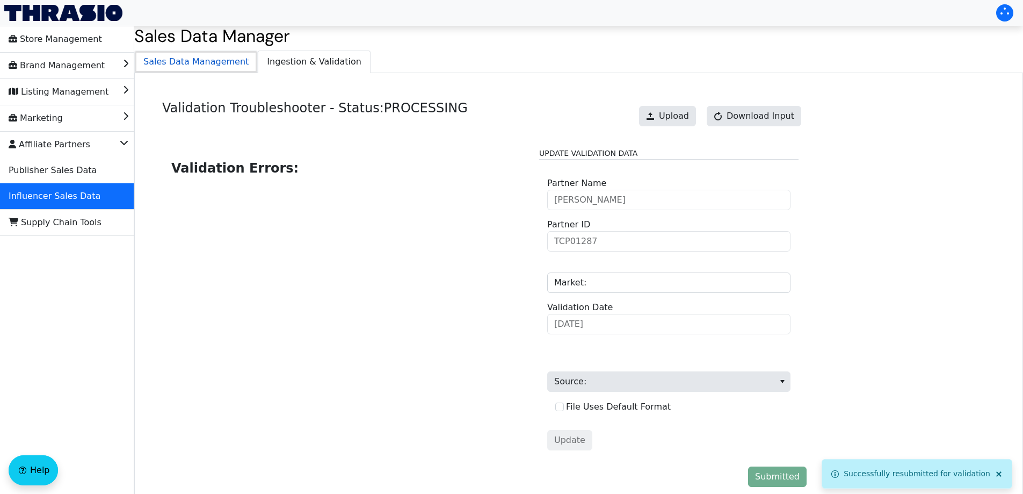
click at [206, 59] on span "Sales Data Management" at bounding box center [196, 61] width 122 height 21
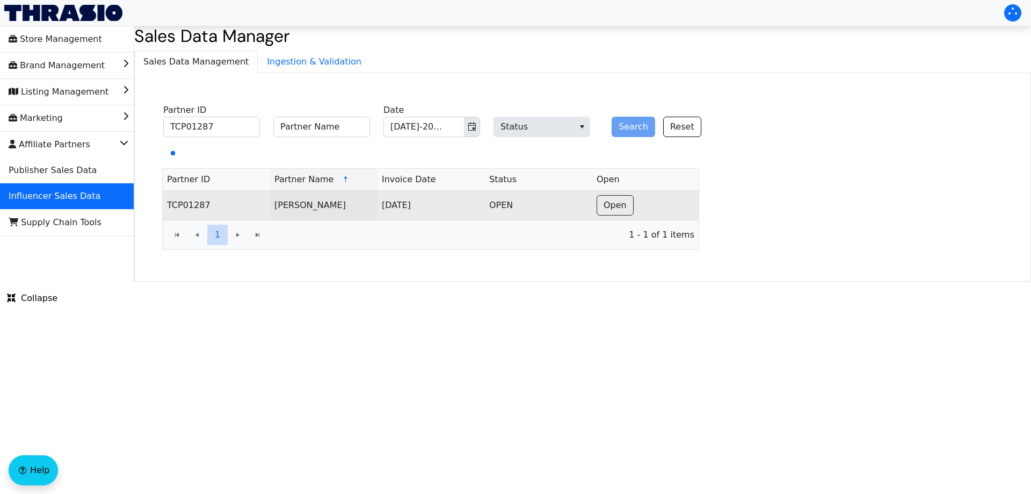
copy td "[PERSON_NAME]"
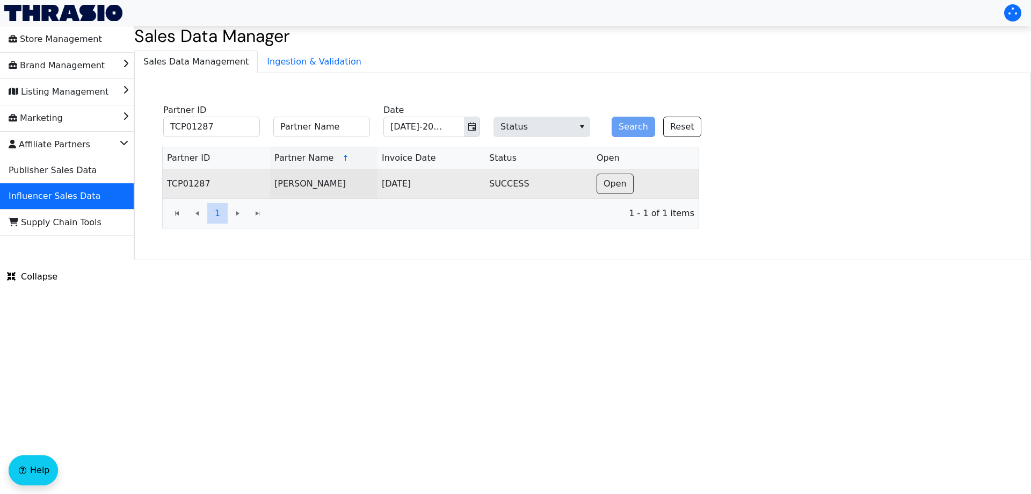
copy td "[PERSON_NAME]"
drag, startPoint x: 342, startPoint y: 183, endPoint x: 275, endPoint y: 187, distance: 67.2
click at [275, 187] on td "[PERSON_NAME]" at bounding box center [323, 183] width 107 height 29
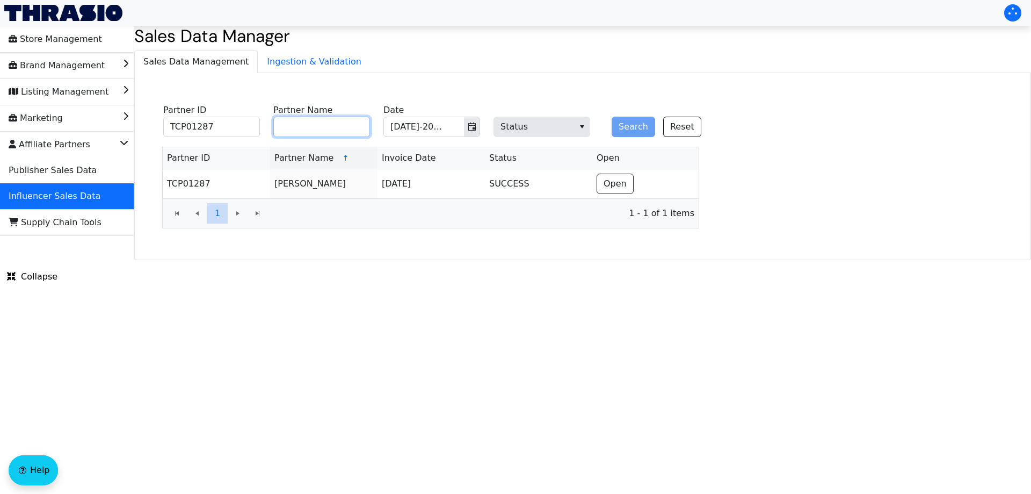
click at [313, 124] on input "Partner Name" at bounding box center [321, 127] width 97 height 20
paste input "[PERSON_NAME]"
type input "[PERSON_NAME]"
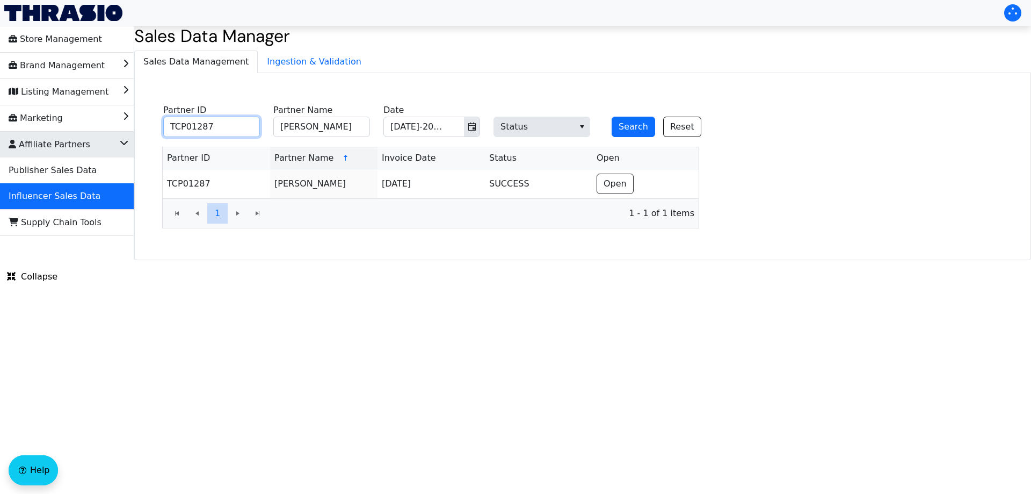
drag, startPoint x: 239, startPoint y: 131, endPoint x: 132, endPoint y: 133, distance: 107.4
click at [132, 133] on div "Store Management Brand Management Listing Management Marketing Affiliate Partne…" at bounding box center [515, 143] width 1031 height 234
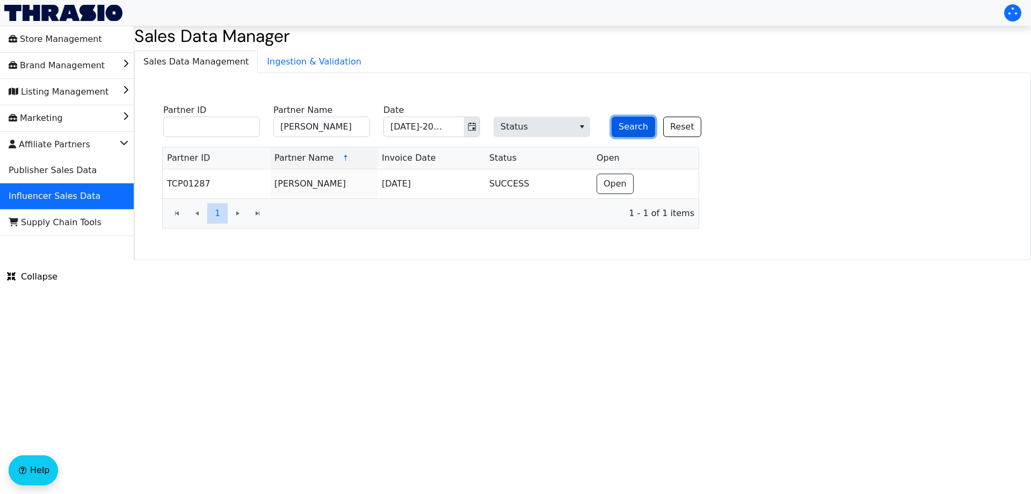
click at [636, 125] on button "Search" at bounding box center [634, 127] width 44 height 20
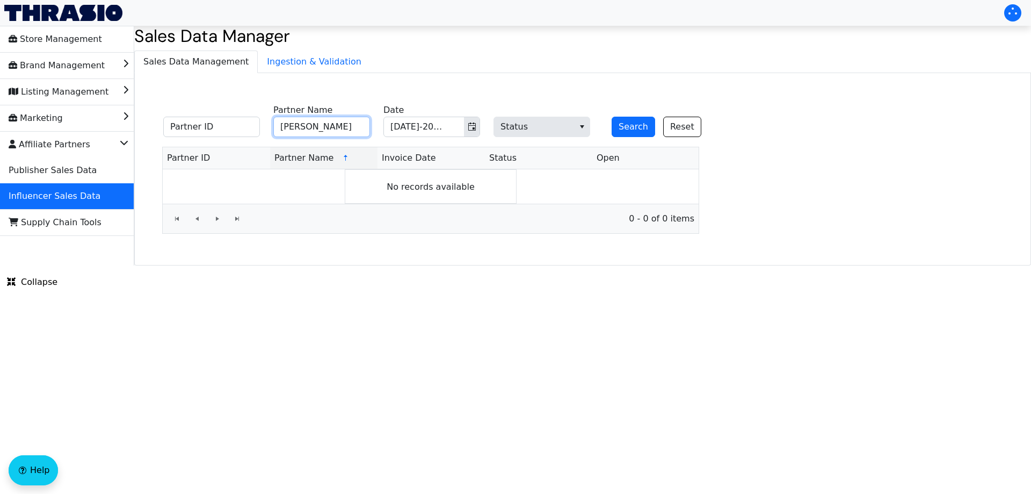
click at [358, 125] on input "[PERSON_NAME]" at bounding box center [321, 127] width 97 height 20
